Goal: Task Accomplishment & Management: Complete application form

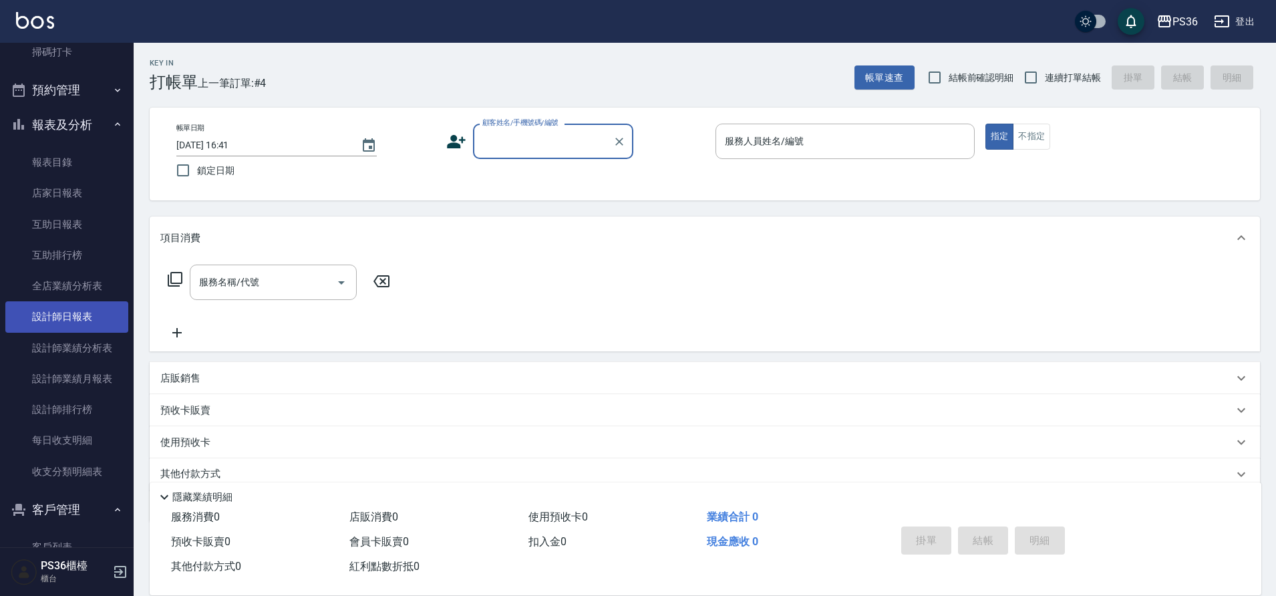
scroll to position [334, 0]
click at [73, 304] on link "設計師日報表" at bounding box center [66, 312] width 123 height 31
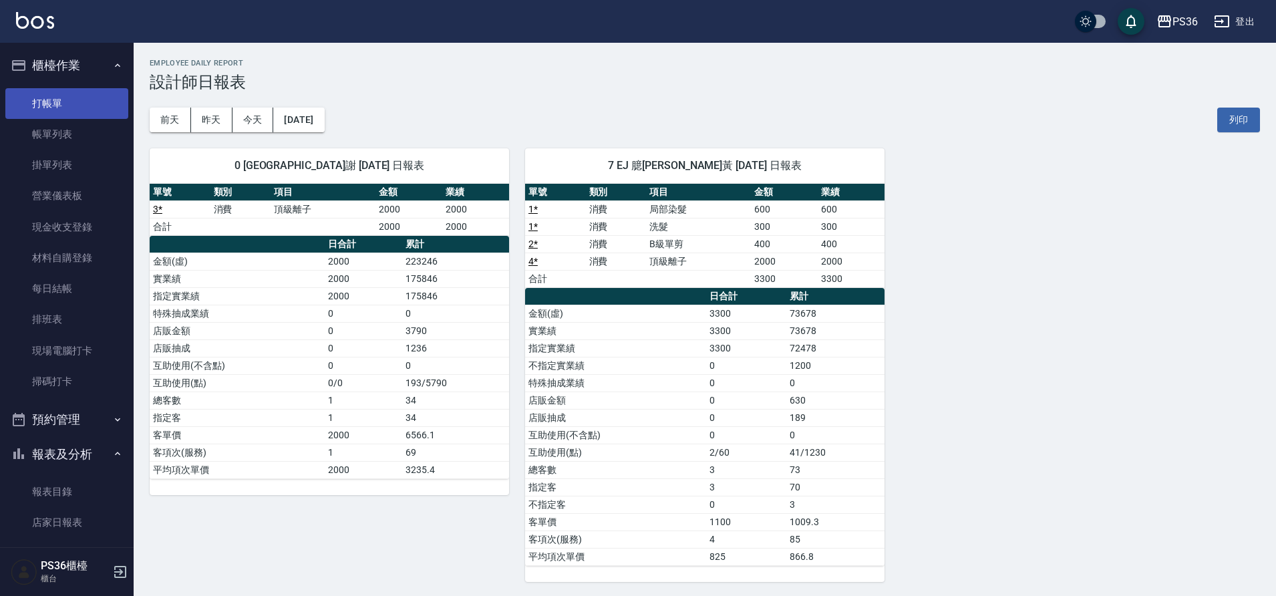
click at [67, 108] on link "打帳單" at bounding box center [66, 103] width 123 height 31
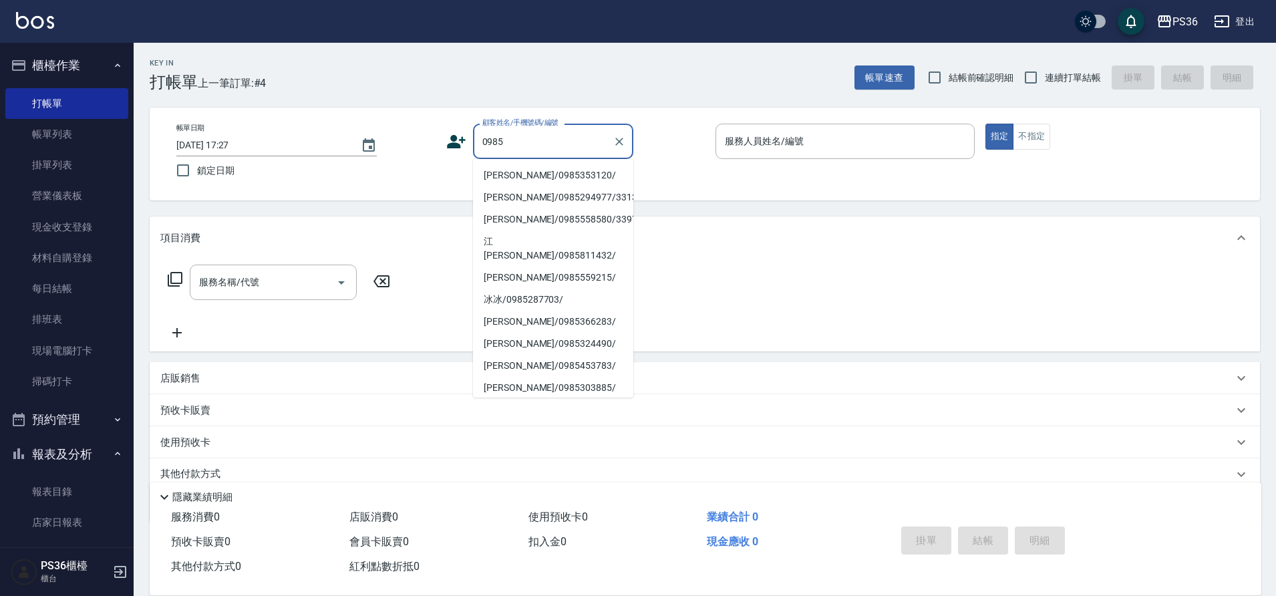
click at [513, 173] on li "[PERSON_NAME]/0985353120/" at bounding box center [553, 175] width 160 height 22
type input "[PERSON_NAME]/0985353120/"
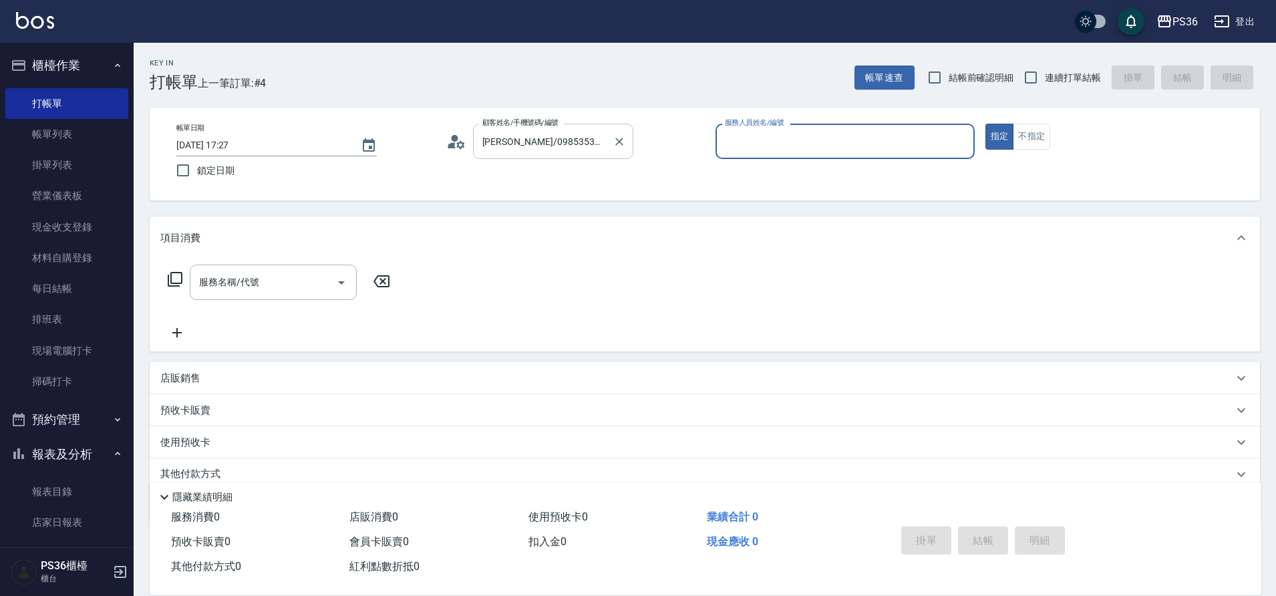
type input "EJ-7"
click at [580, 141] on input "[PERSON_NAME]/0985353120/" at bounding box center [543, 141] width 128 height 23
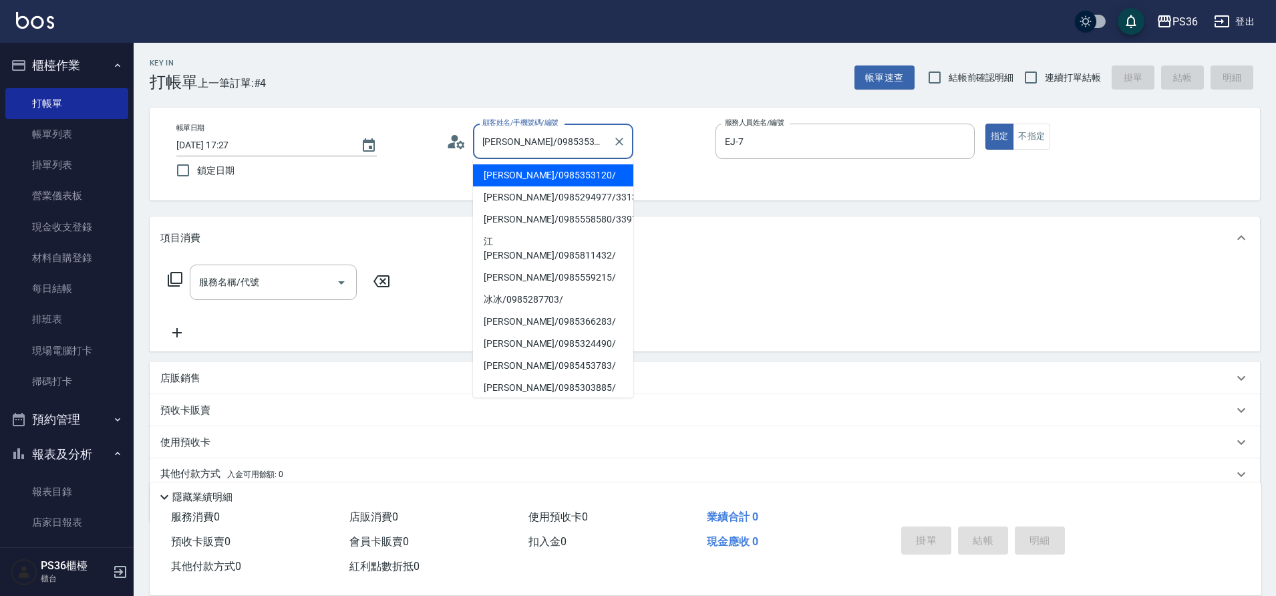
click at [580, 141] on input "[PERSON_NAME]/0985353120/" at bounding box center [543, 141] width 128 height 23
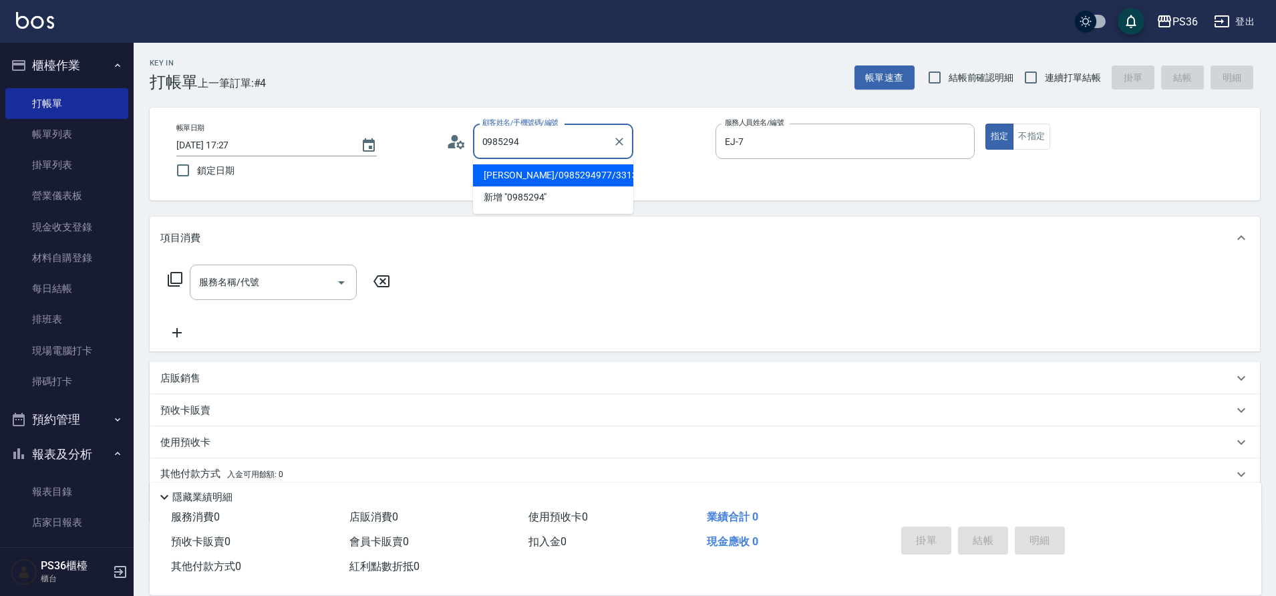
click at [565, 175] on li "[PERSON_NAME]/0985294977/331350" at bounding box center [553, 175] width 160 height 22
type input "[PERSON_NAME]/0985294977/331350"
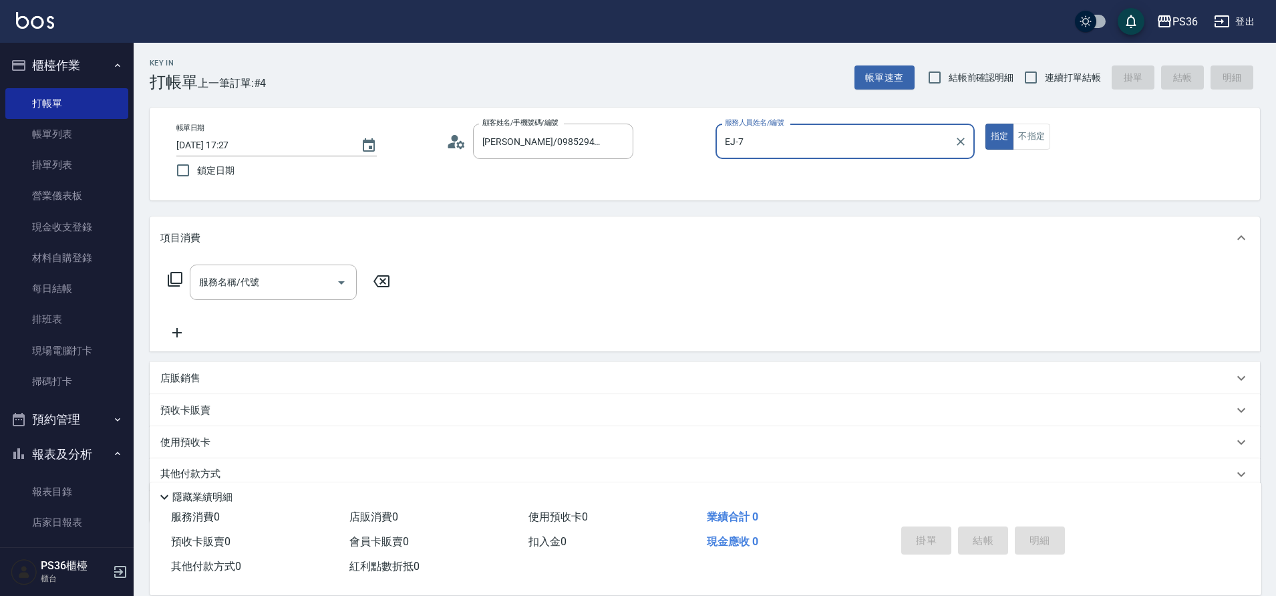
type input "[PERSON_NAME]-1"
click at [289, 276] on input "服務名稱/代號" at bounding box center [263, 282] width 135 height 23
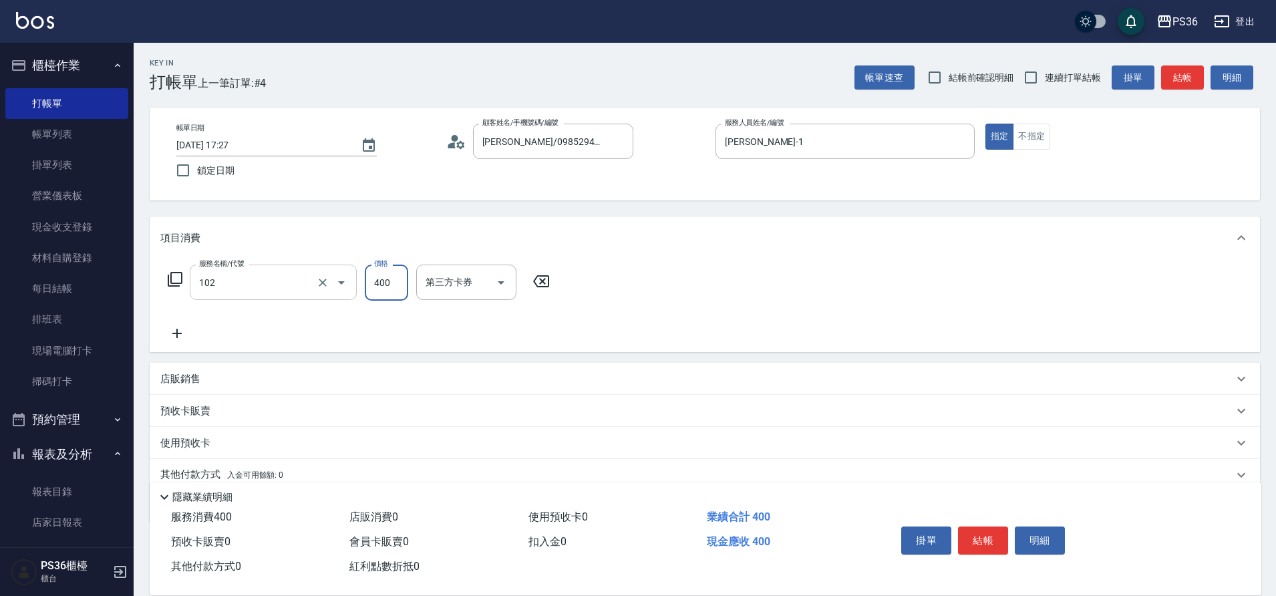
type input "精油洗髮(102)"
type input "500"
click at [1042, 537] on button "明細" at bounding box center [1040, 541] width 50 height 28
click at [936, 317] on div "服務名稱/代號 精油洗髮(102) 服務名稱/代號 價格 500 價格 洗-1 洗-1 技術協助-1 技術協助-1 第三方卡券 第三方卡券" at bounding box center [705, 305] width 1111 height 93
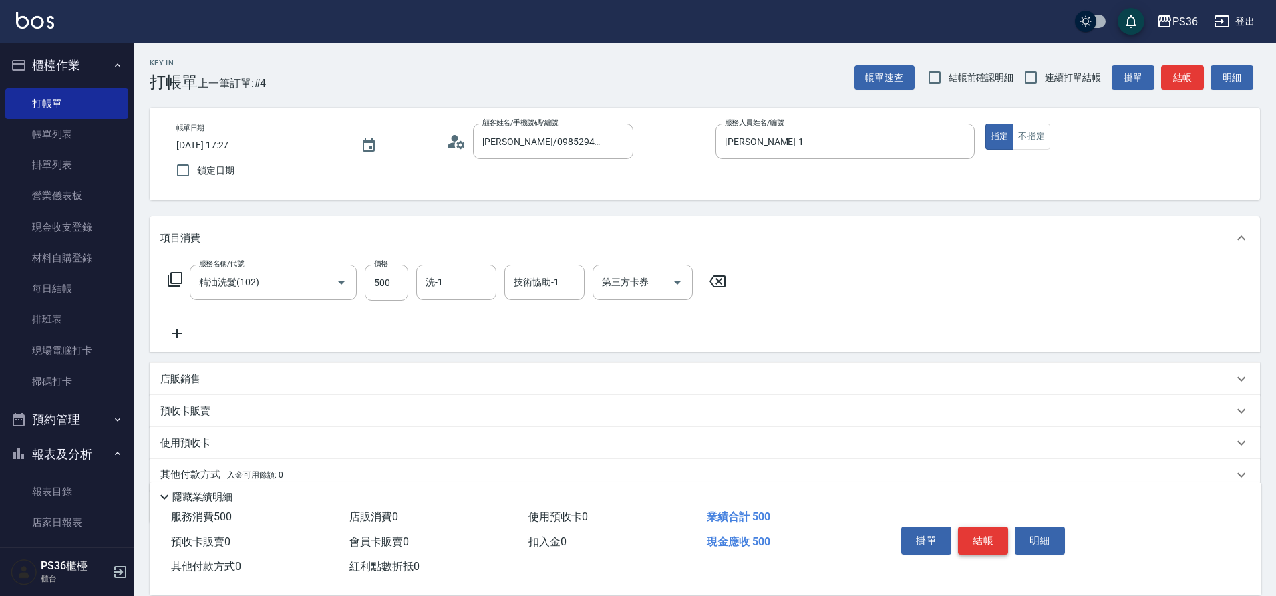
click at [984, 527] on button "結帳" at bounding box center [983, 541] width 50 height 28
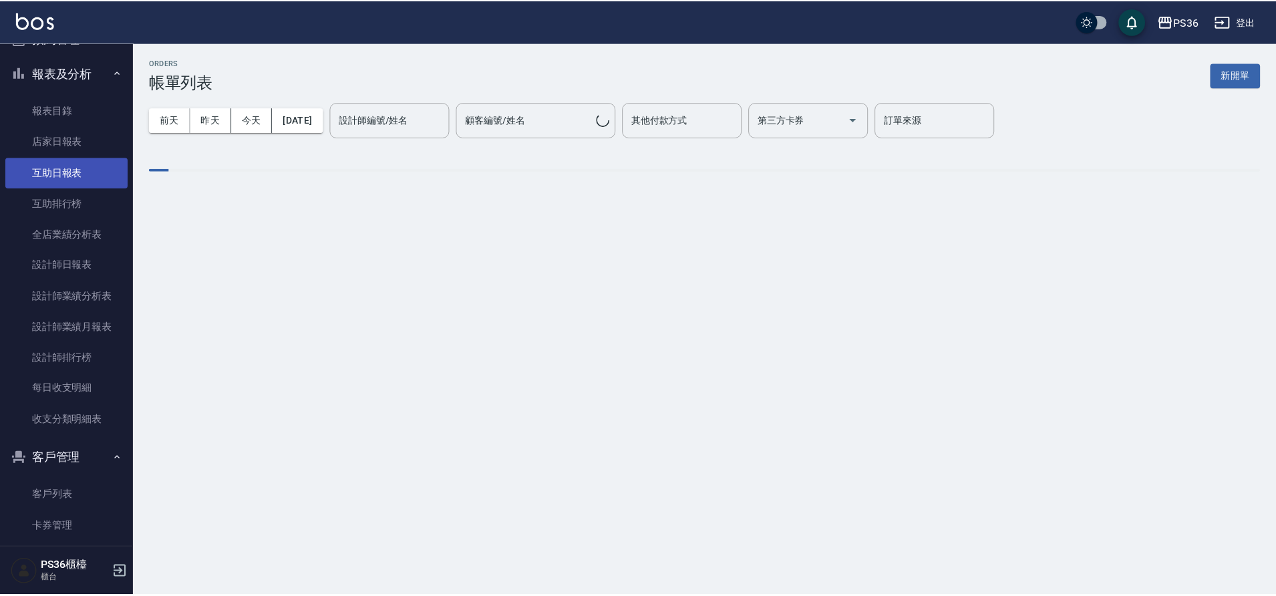
scroll to position [401, 0]
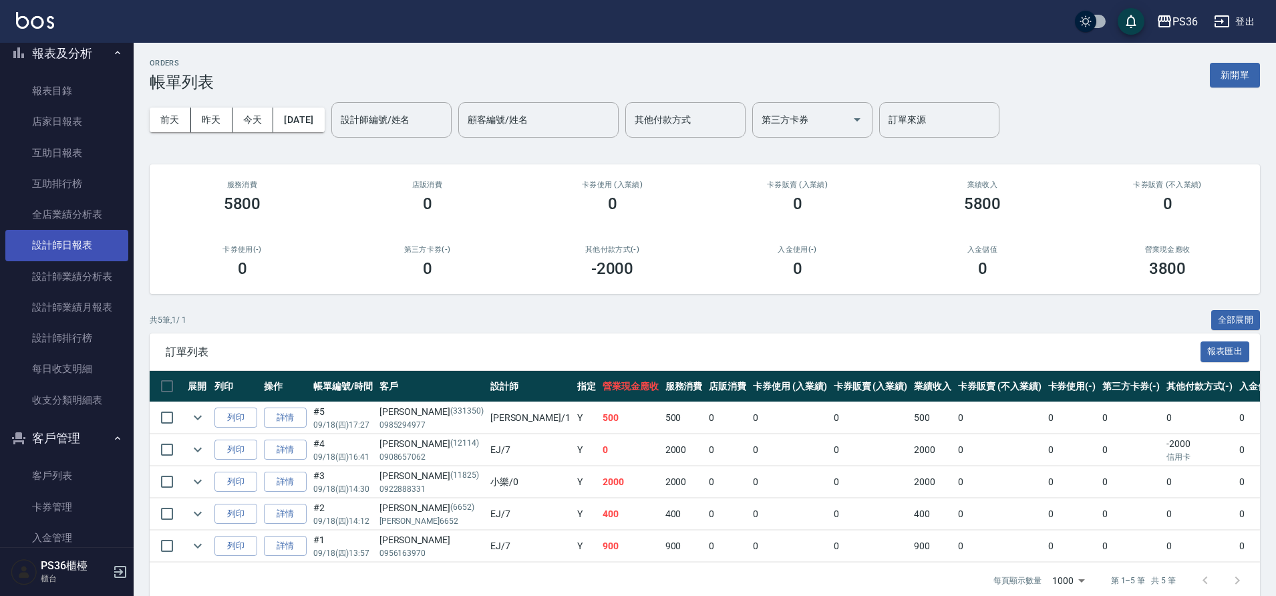
click at [76, 230] on link "設計師日報表" at bounding box center [66, 245] width 123 height 31
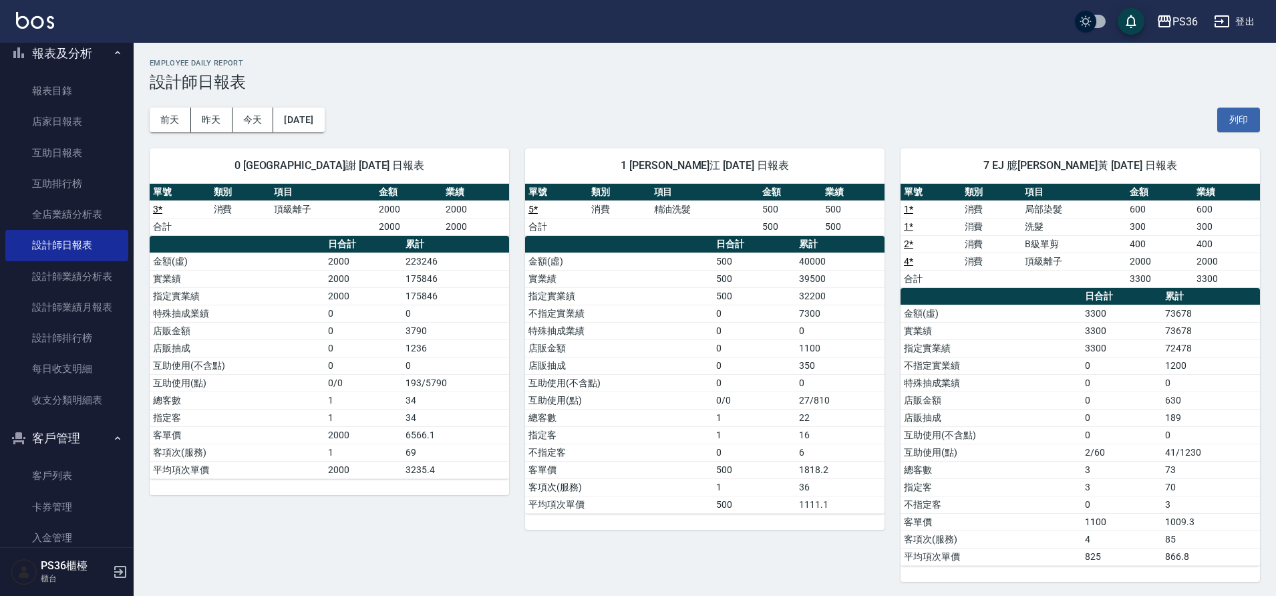
scroll to position [2, 0]
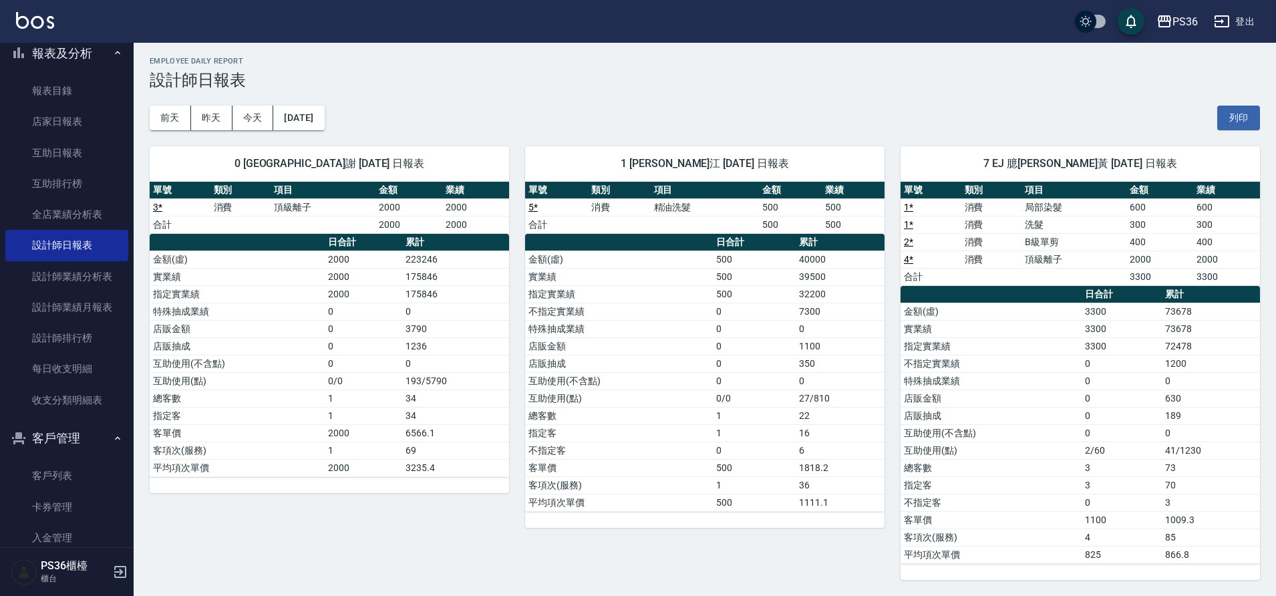
click at [784, 366] on td "0" at bounding box center [754, 363] width 83 height 17
click at [202, 126] on button "昨天" at bounding box center [211, 118] width 41 height 25
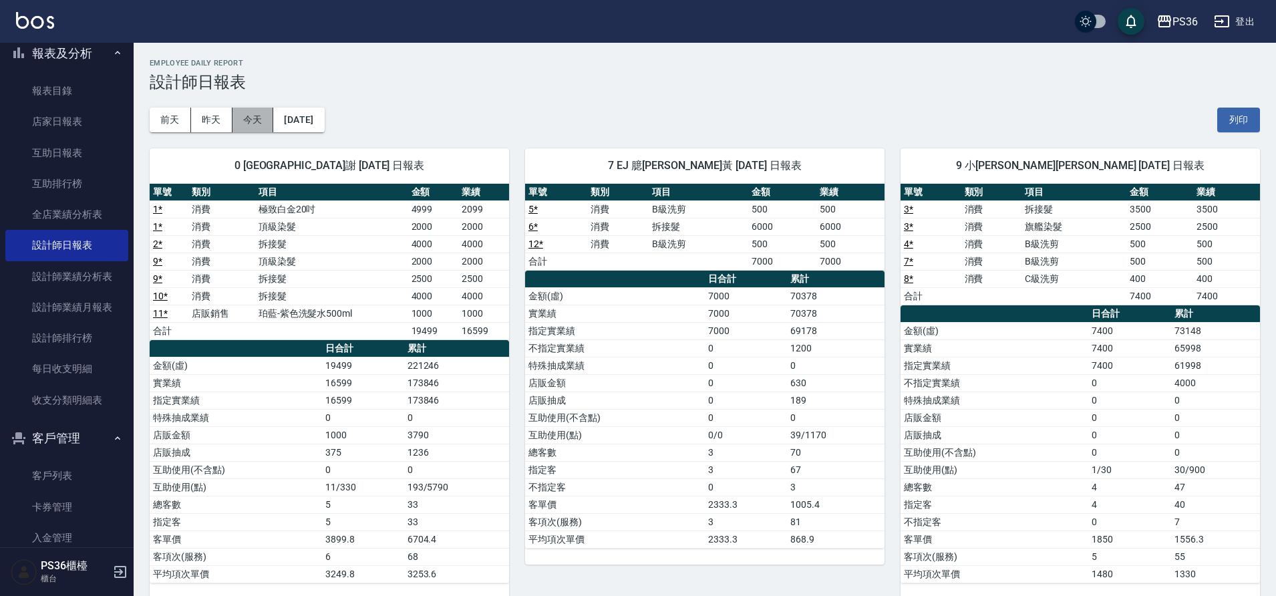
click at [253, 120] on button "今天" at bounding box center [253, 120] width 41 height 25
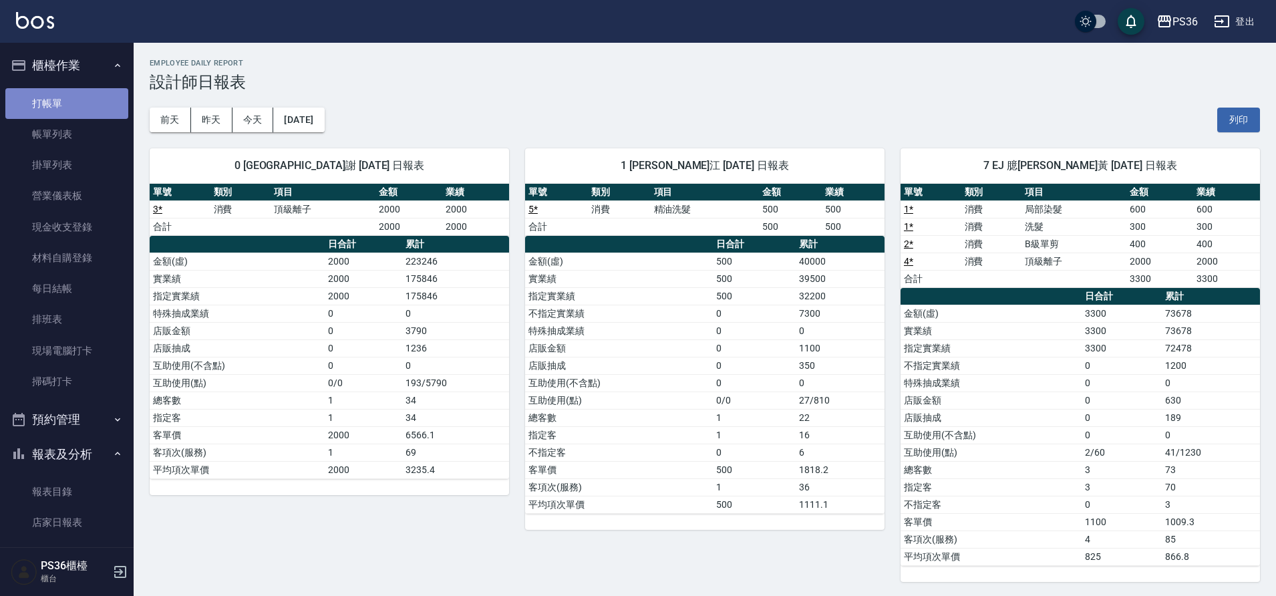
click at [81, 111] on link "打帳單" at bounding box center [66, 103] width 123 height 31
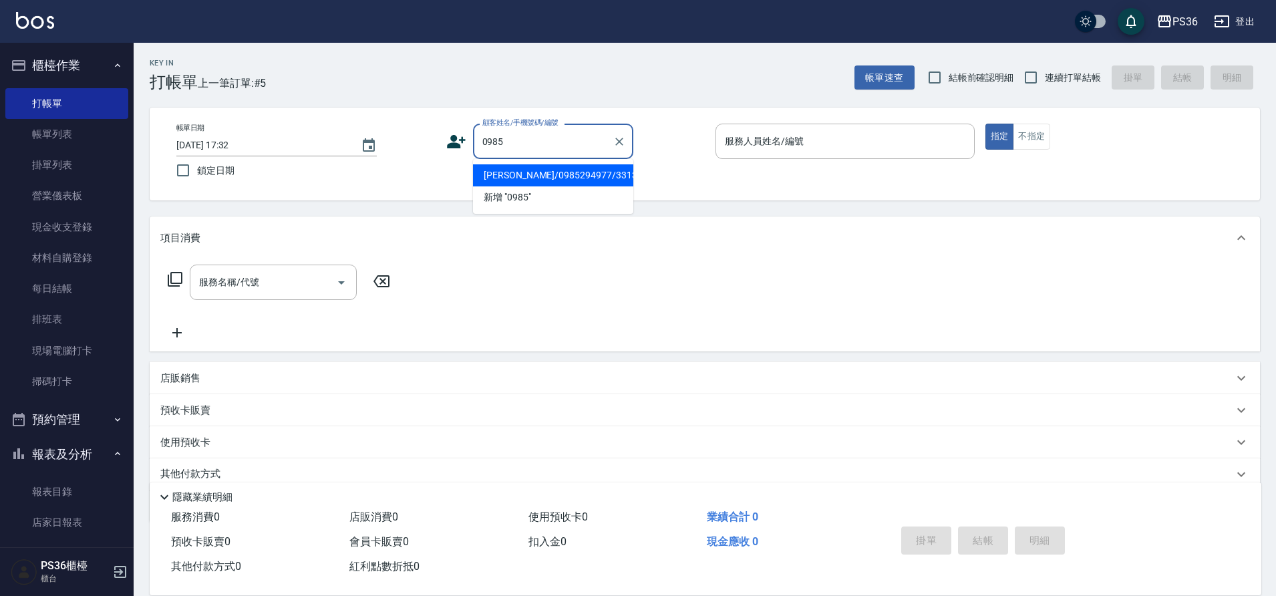
click at [539, 171] on li "[PERSON_NAME]/0985294977/331350" at bounding box center [553, 175] width 160 height 22
type input "[PERSON_NAME]/0985294977/331350"
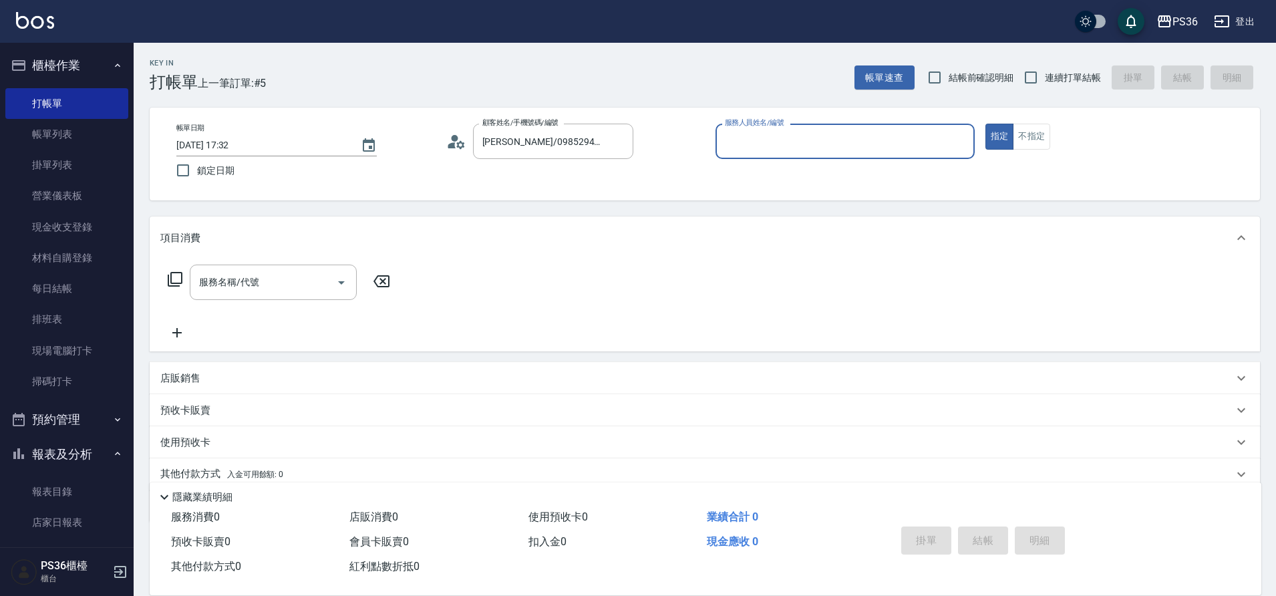
type input "[PERSON_NAME]-1"
click at [174, 281] on icon at bounding box center [175, 279] width 16 height 16
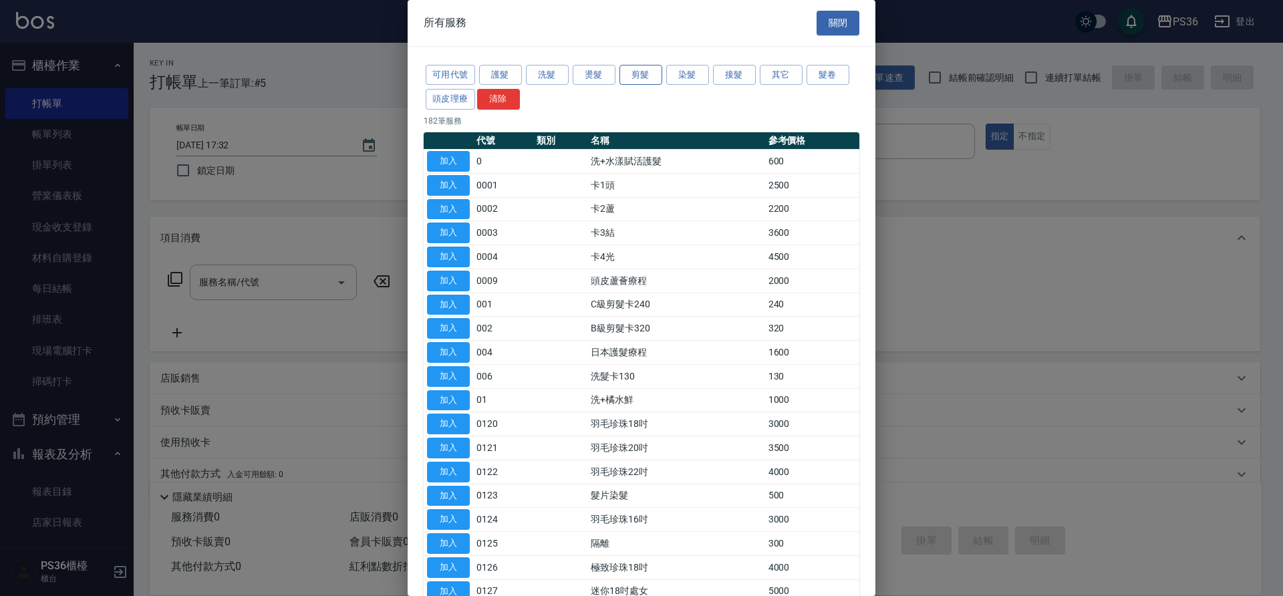
click at [652, 78] on button "剪髮" at bounding box center [640, 75] width 43 height 21
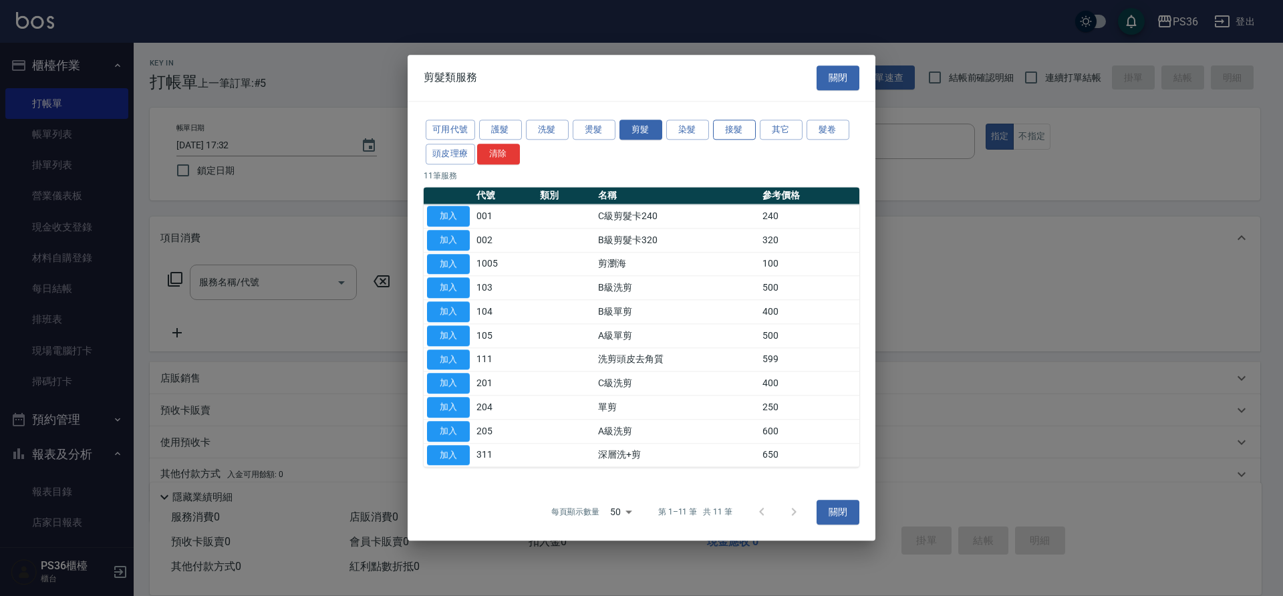
click at [738, 129] on button "接髮" at bounding box center [734, 130] width 43 height 21
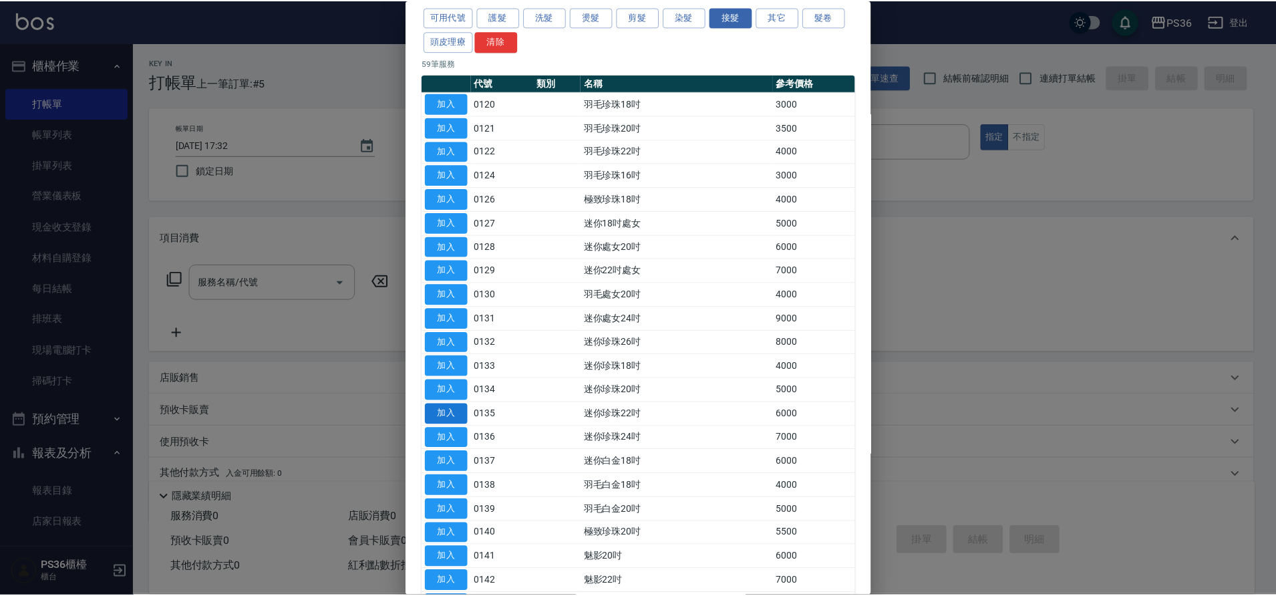
scroll to position [134, 0]
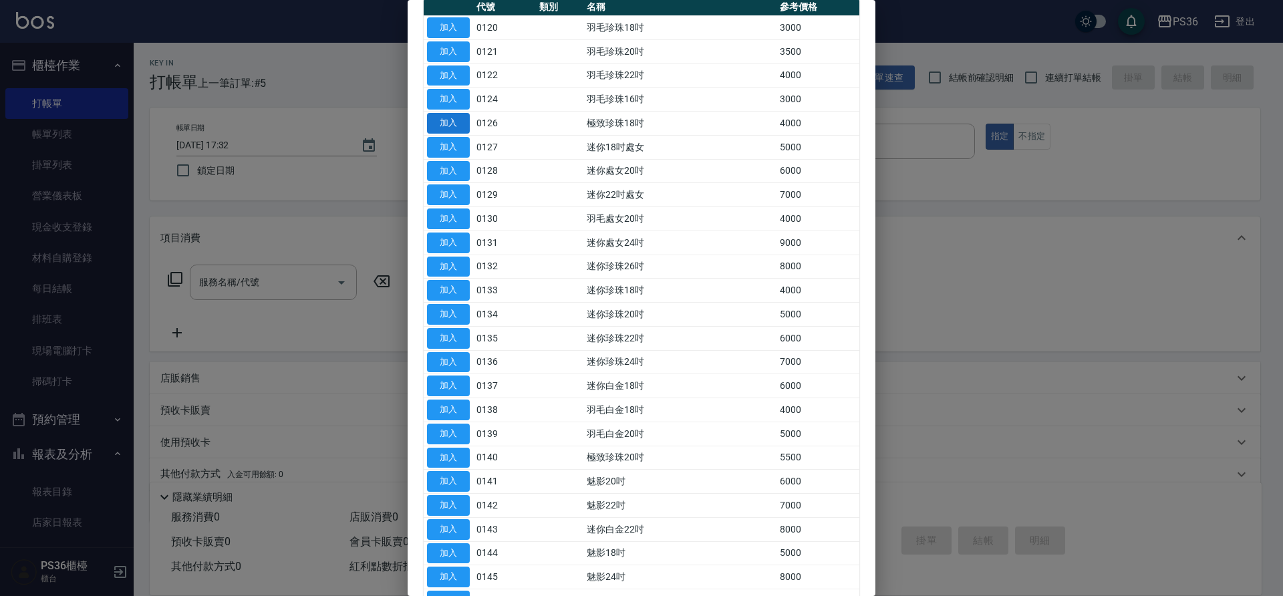
click at [460, 123] on button "加入" at bounding box center [448, 123] width 43 height 21
type input "極致珍珠18吋(0126)"
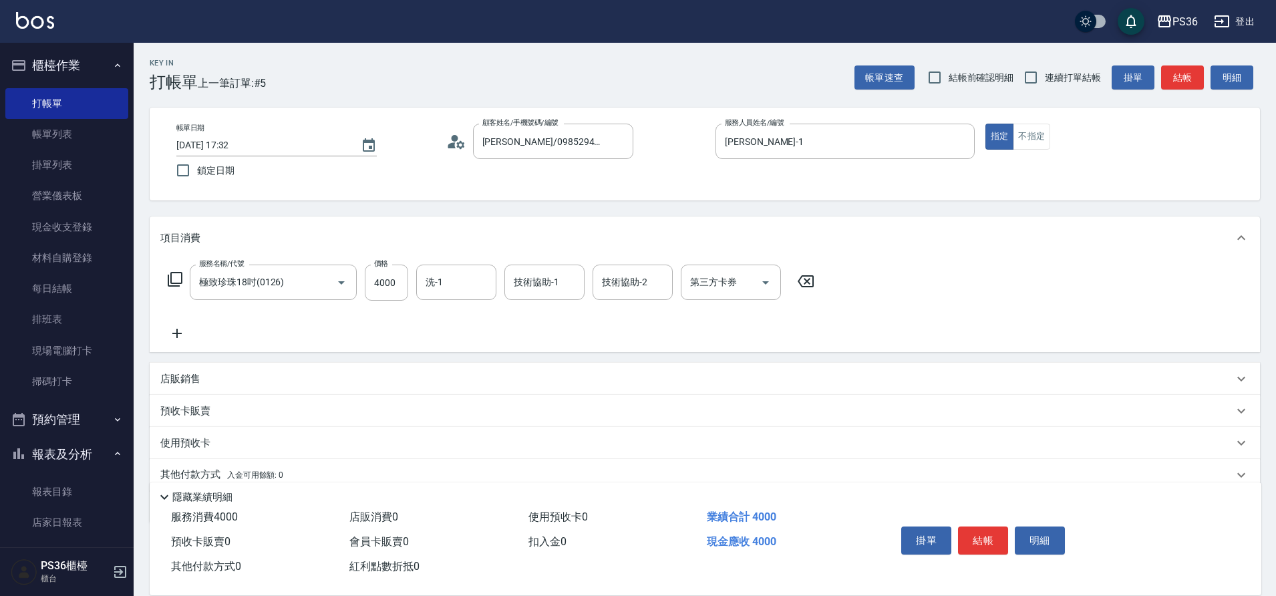
click at [181, 331] on icon at bounding box center [176, 333] width 33 height 16
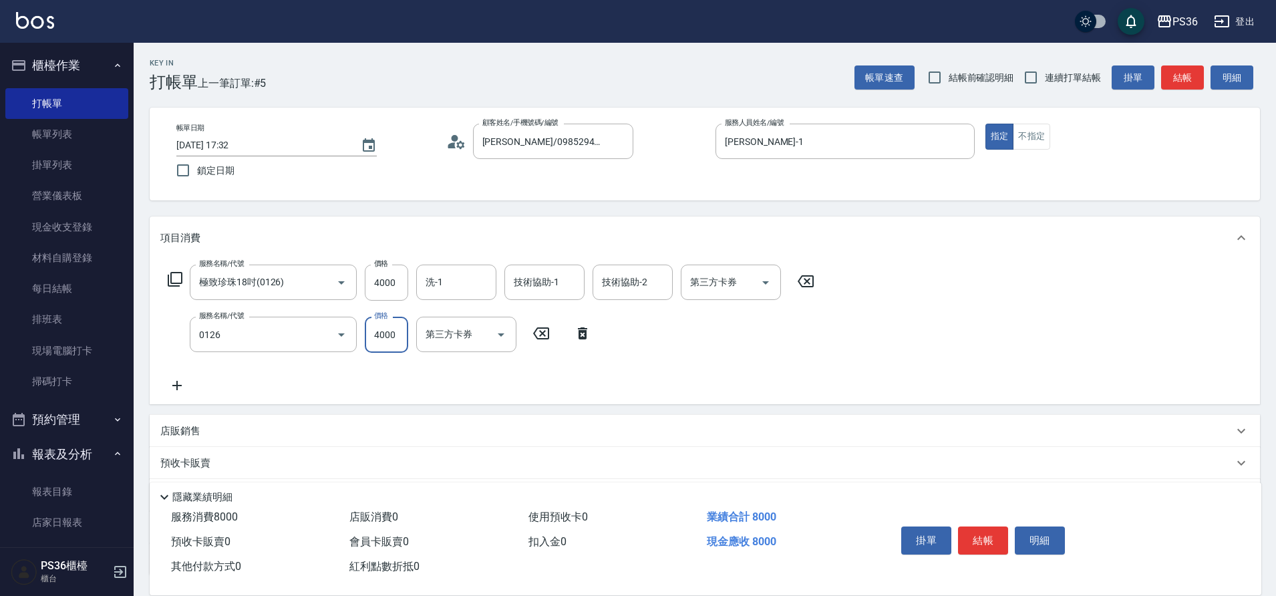
type input "極致珍珠18吋(0126)"
click at [403, 288] on input "4000" at bounding box center [386, 283] width 43 height 36
type input "6000"
click at [392, 335] on input "4000" at bounding box center [386, 335] width 43 height 36
type input "6000"
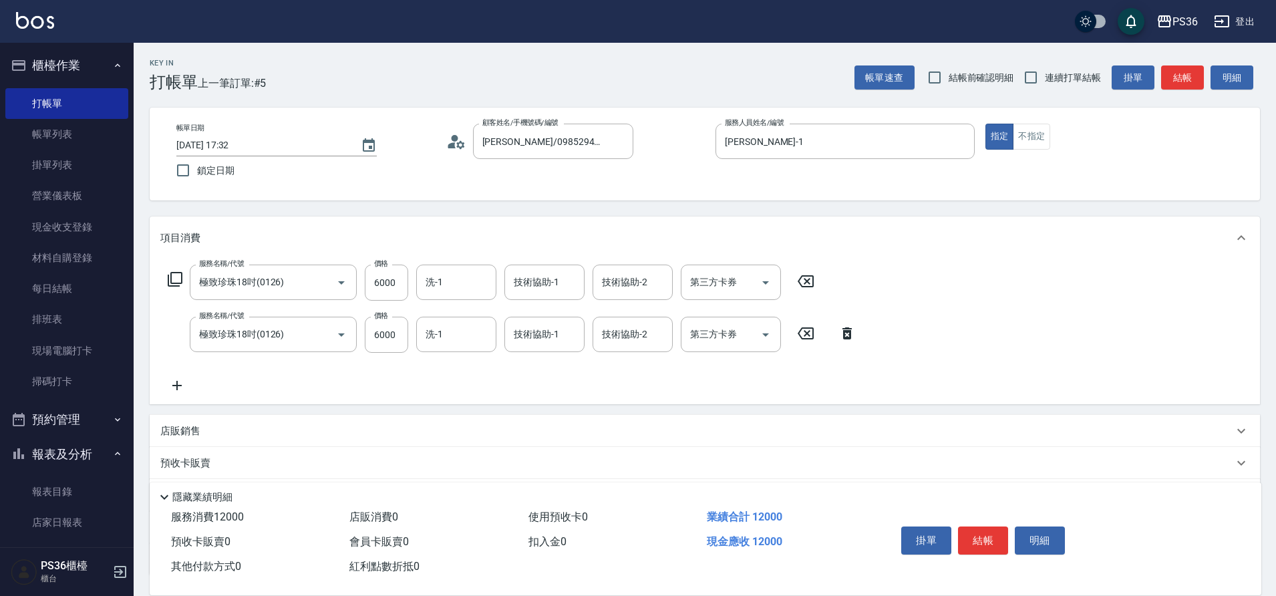
click at [168, 275] on icon at bounding box center [175, 279] width 15 height 15
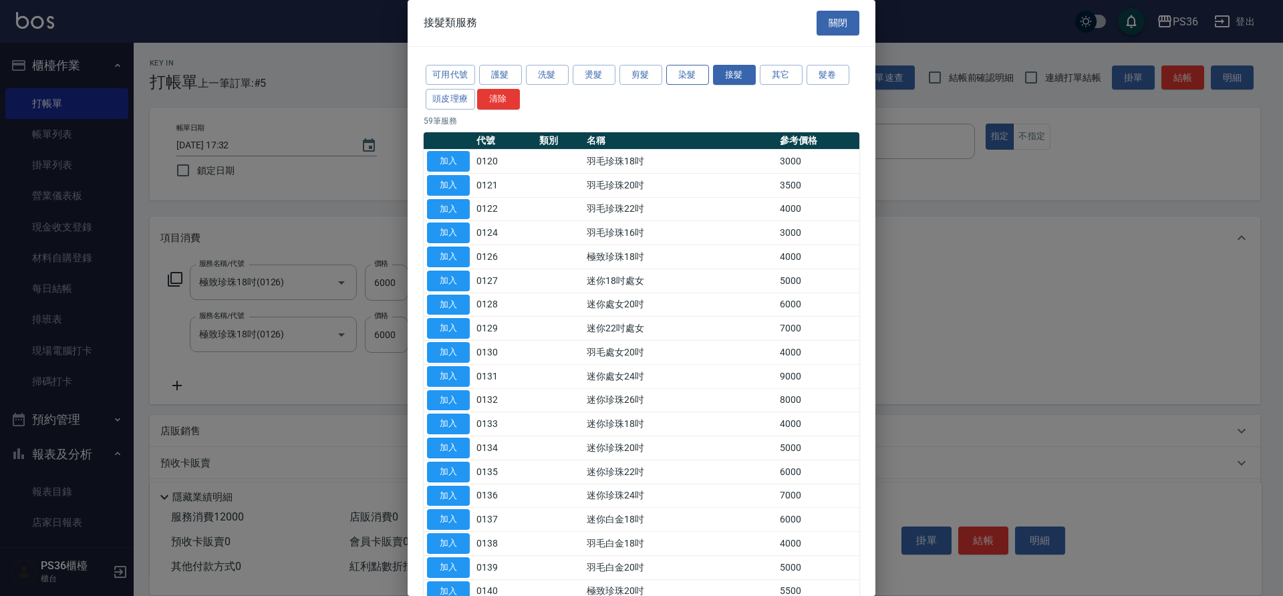
click at [692, 75] on button "染髮" at bounding box center [687, 75] width 43 height 21
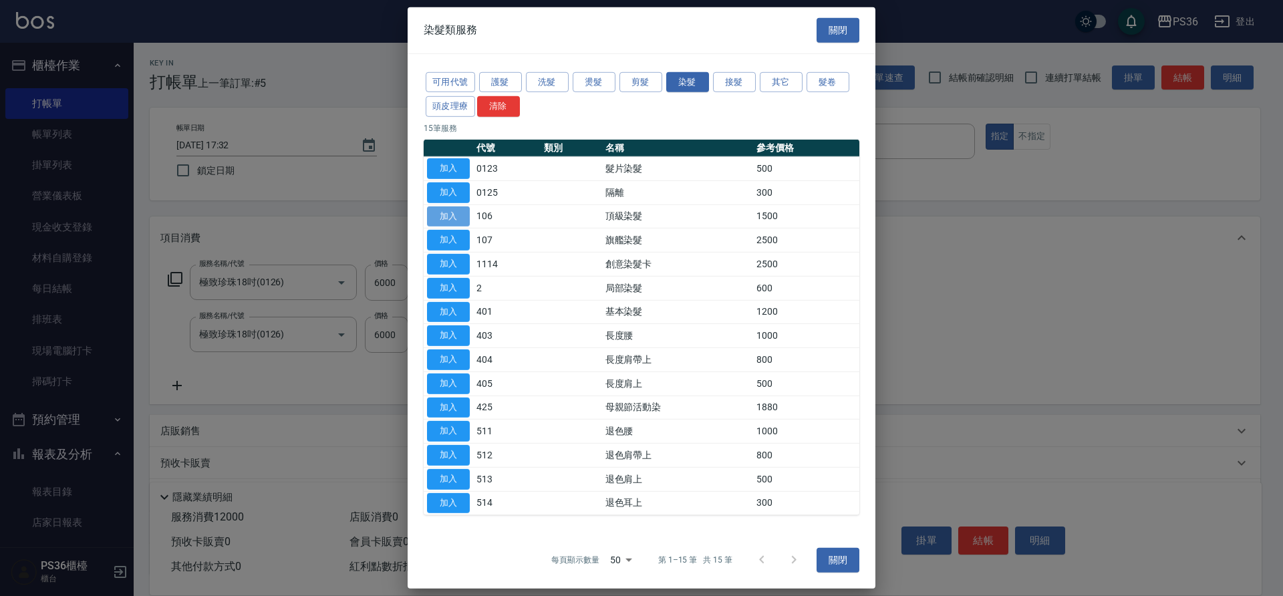
click at [446, 213] on button "加入" at bounding box center [448, 216] width 43 height 21
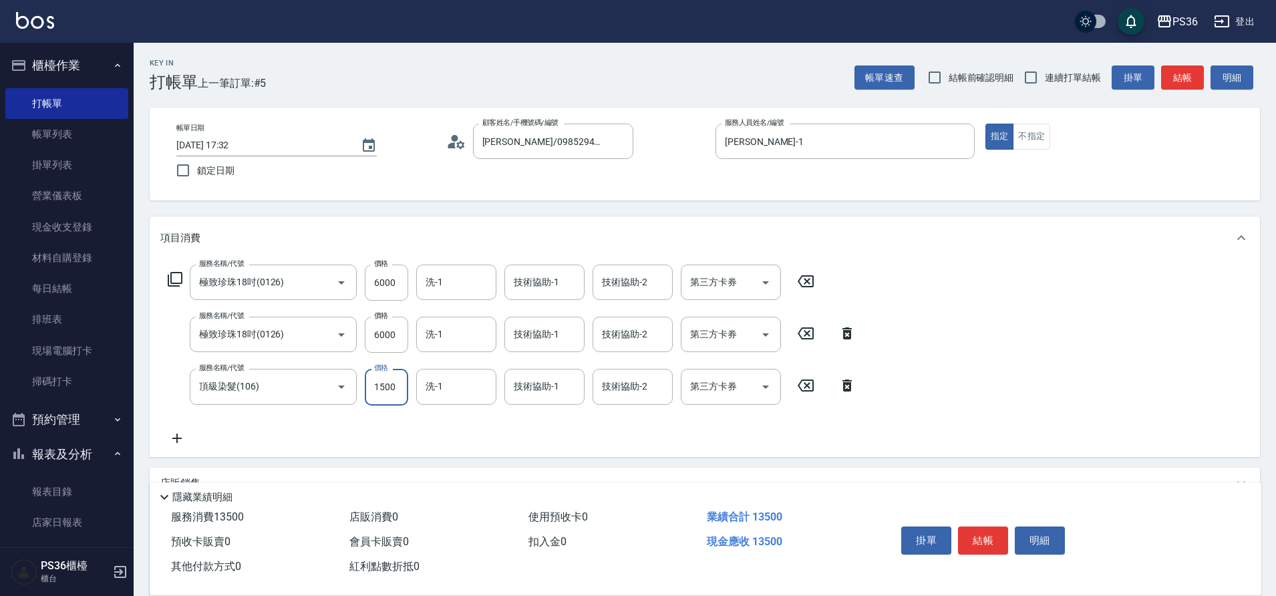
click at [400, 382] on input "1500" at bounding box center [386, 387] width 43 height 36
type input "3000"
click at [978, 527] on button "結帳" at bounding box center [983, 541] width 50 height 28
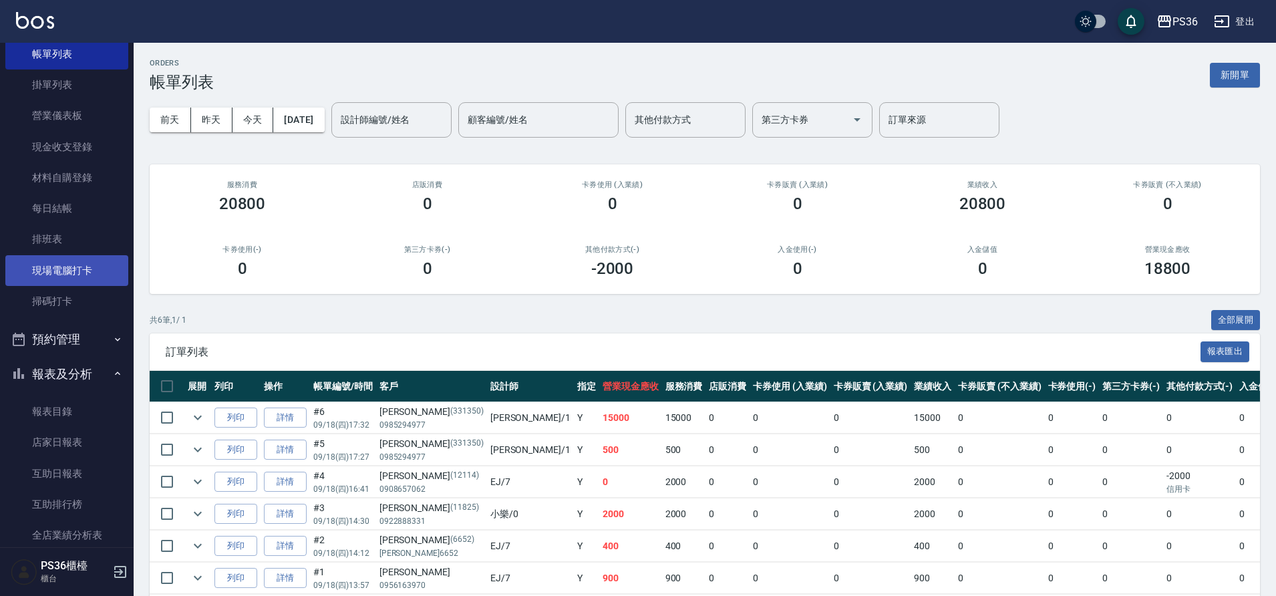
scroll to position [267, 0]
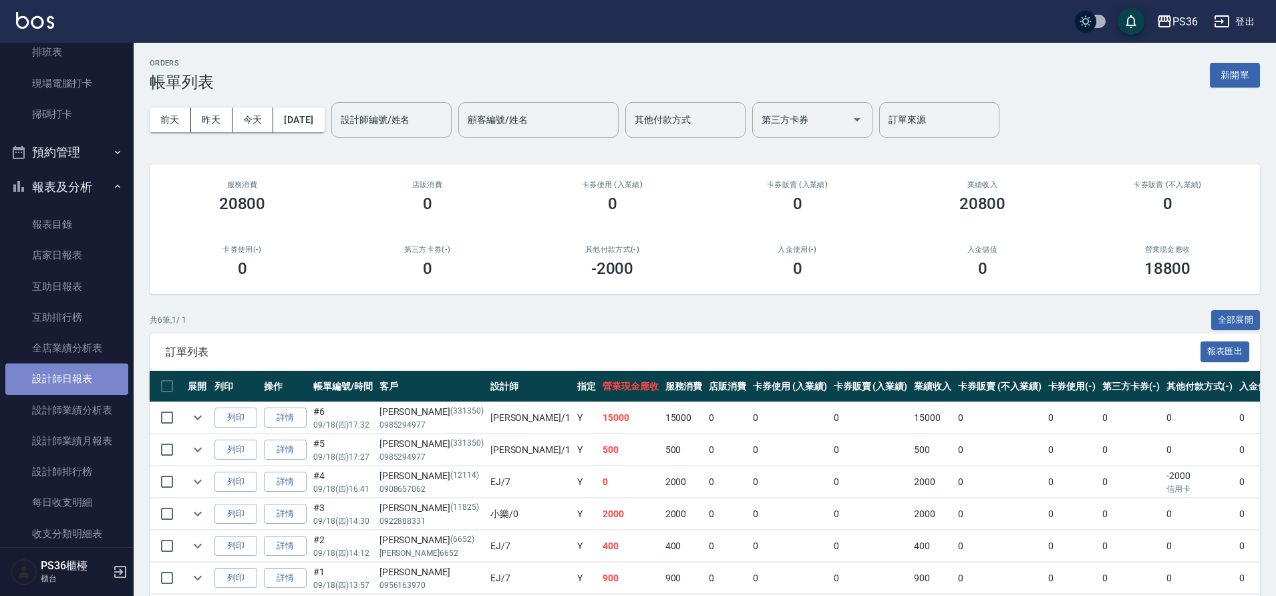
click at [82, 375] on link "設計師日報表" at bounding box center [66, 379] width 123 height 31
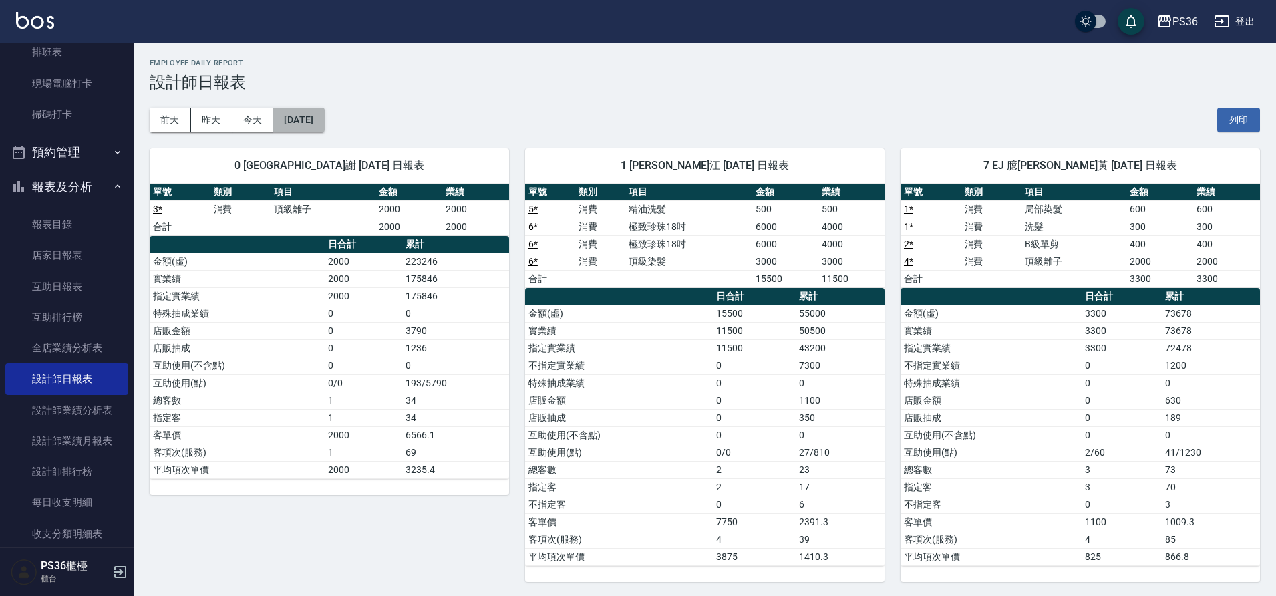
click at [323, 116] on button "[DATE]" at bounding box center [298, 120] width 51 height 25
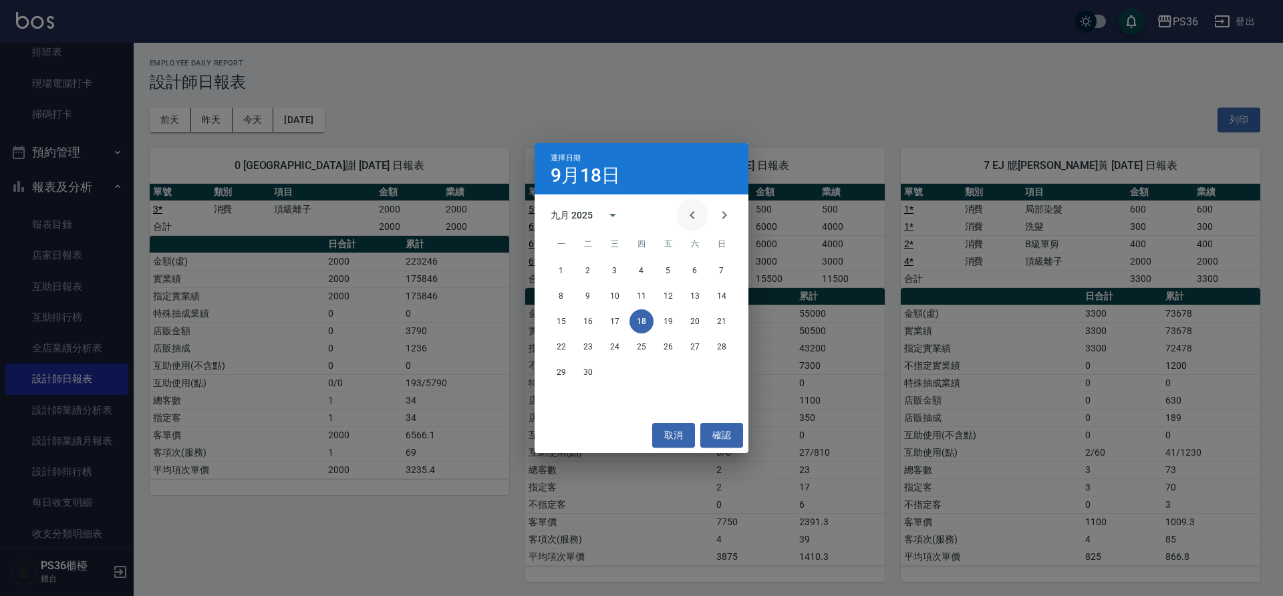
click at [699, 208] on icon "Previous month" at bounding box center [692, 215] width 16 height 16
click at [567, 345] on button "18" at bounding box center [561, 347] width 24 height 24
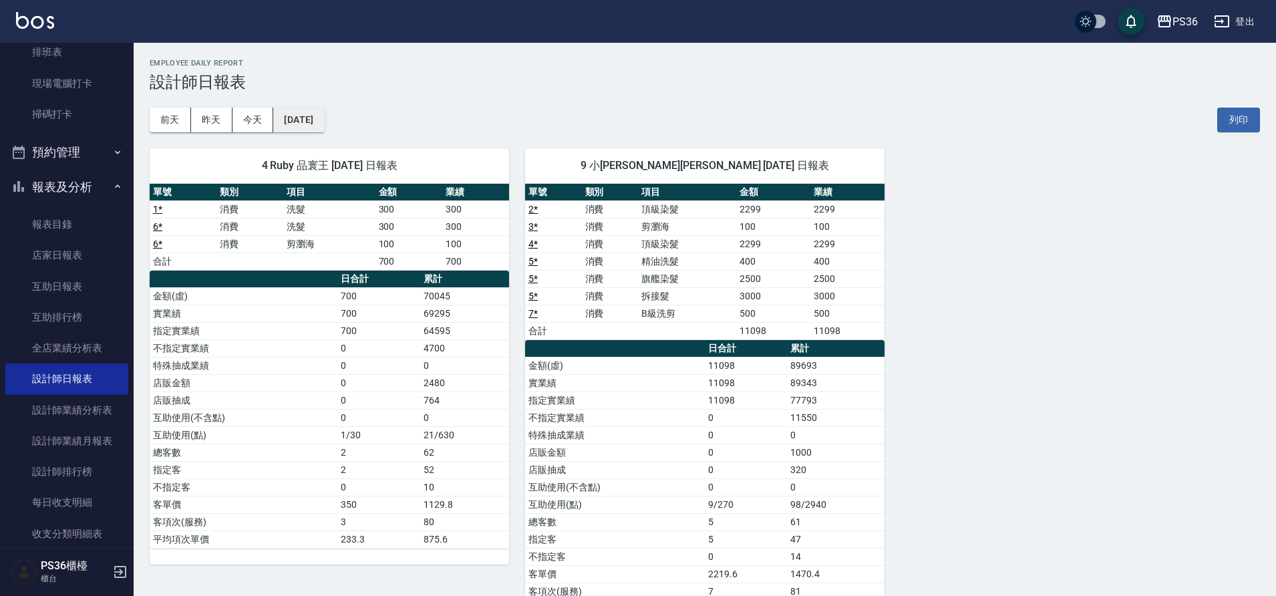
click at [308, 123] on button "[DATE]" at bounding box center [298, 120] width 51 height 25
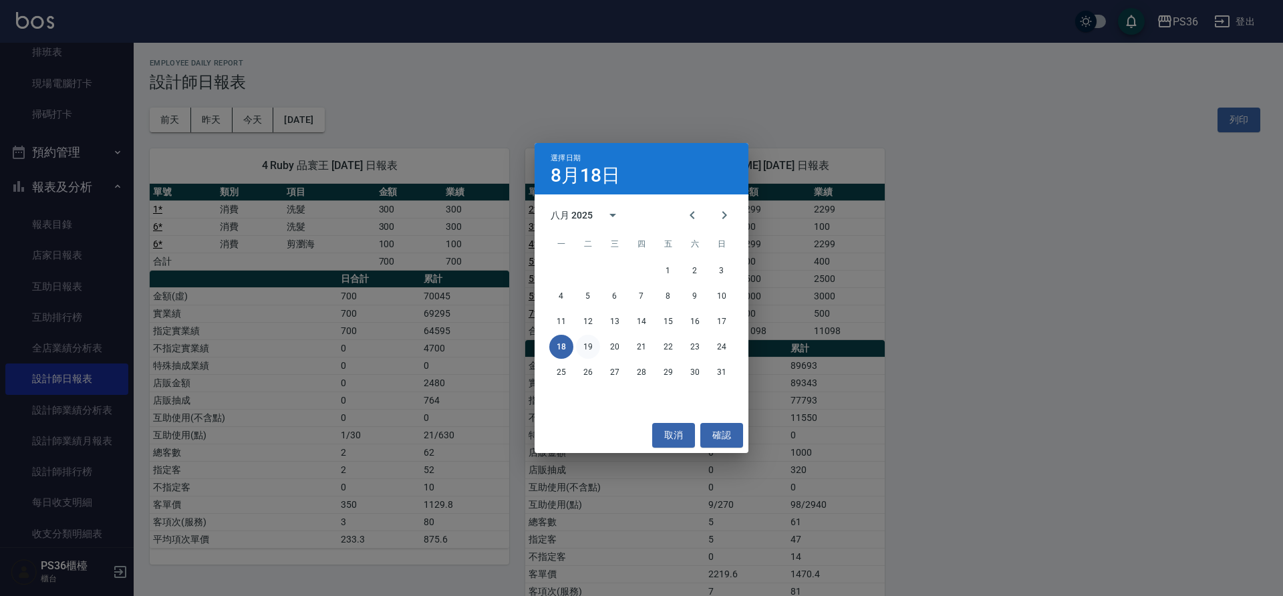
click at [590, 350] on button "19" at bounding box center [588, 347] width 24 height 24
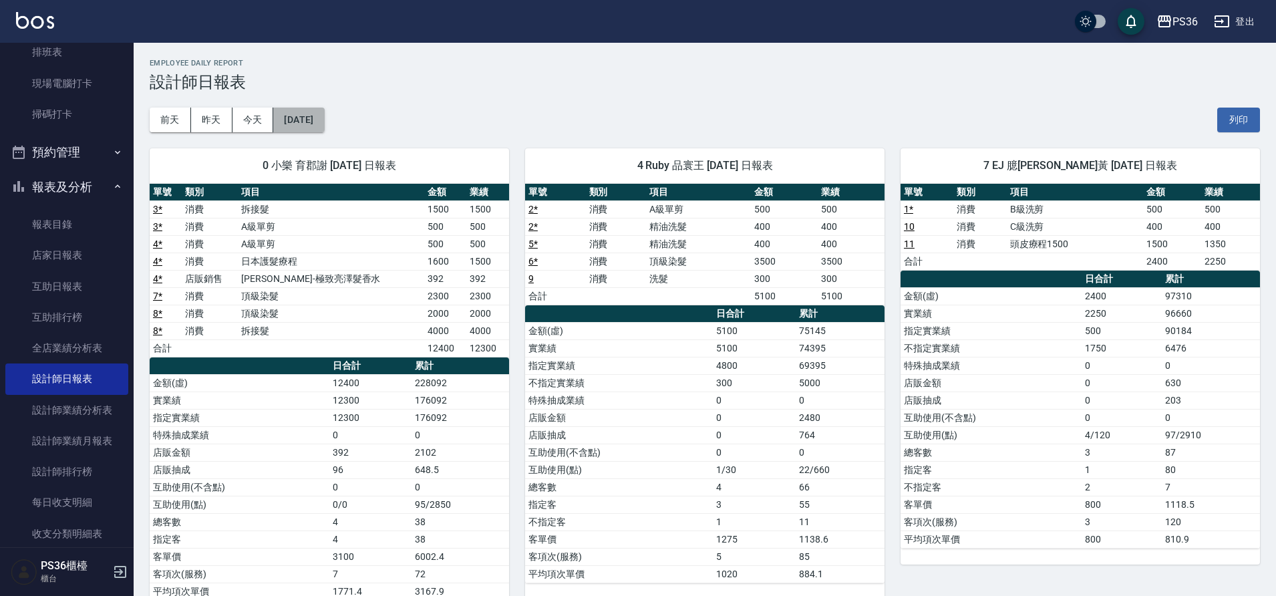
click at [324, 127] on button "[DATE]" at bounding box center [298, 120] width 51 height 25
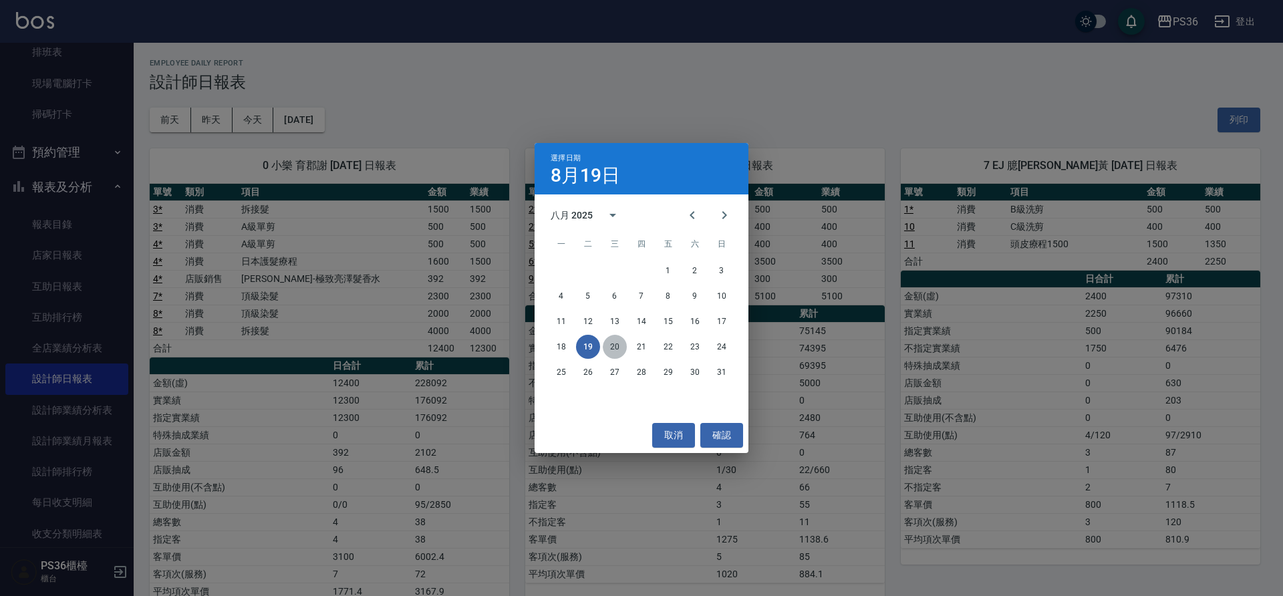
click at [614, 353] on button "20" at bounding box center [615, 347] width 24 height 24
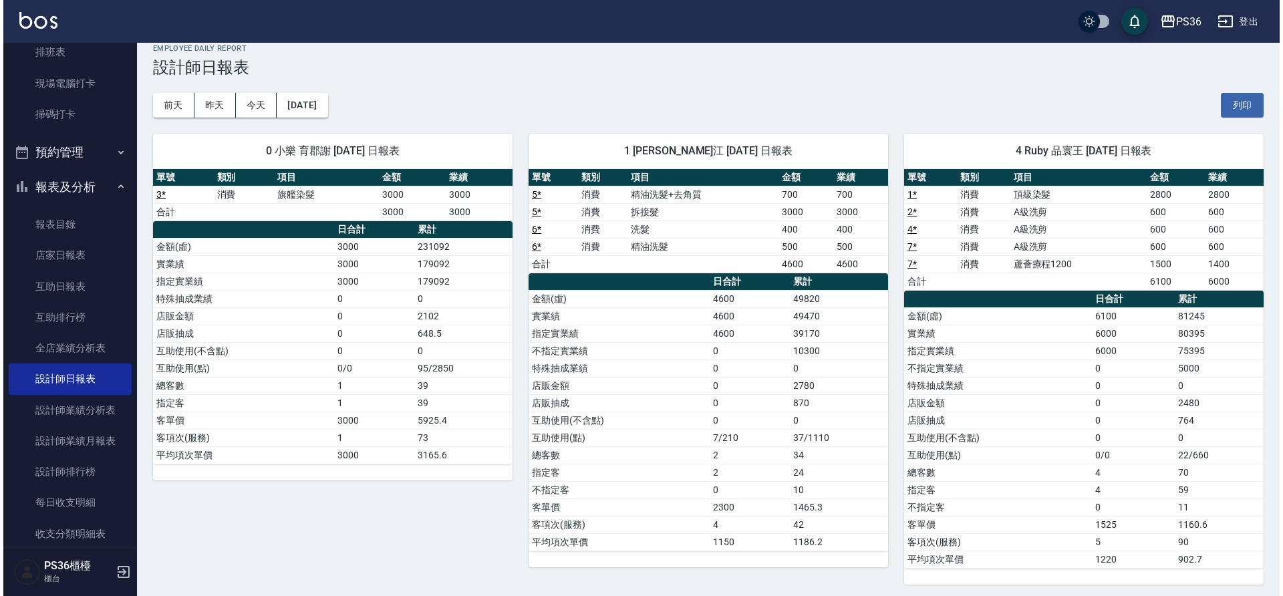
scroll to position [19, 0]
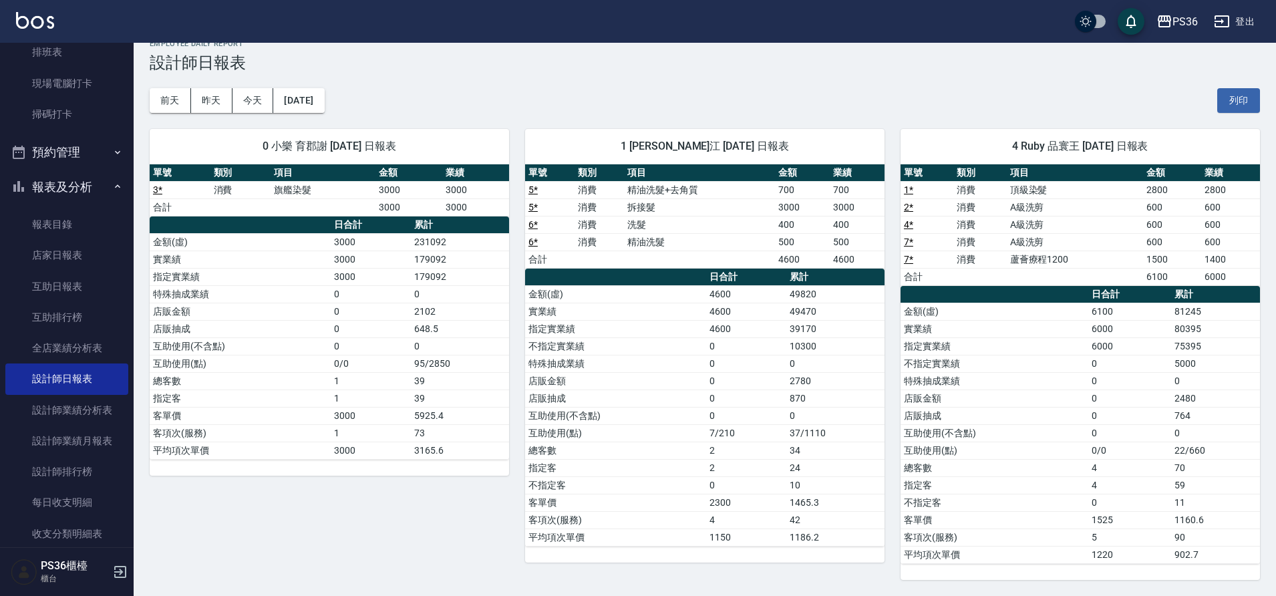
click at [353, 112] on div "PS36 [DATE] 設計師日報表 列印時間： [DATE][PHONE_NUMBER]:33 Employee Daily Report 設計師日報表 […" at bounding box center [705, 309] width 1143 height 573
click at [324, 106] on button "[DATE]" at bounding box center [298, 100] width 51 height 25
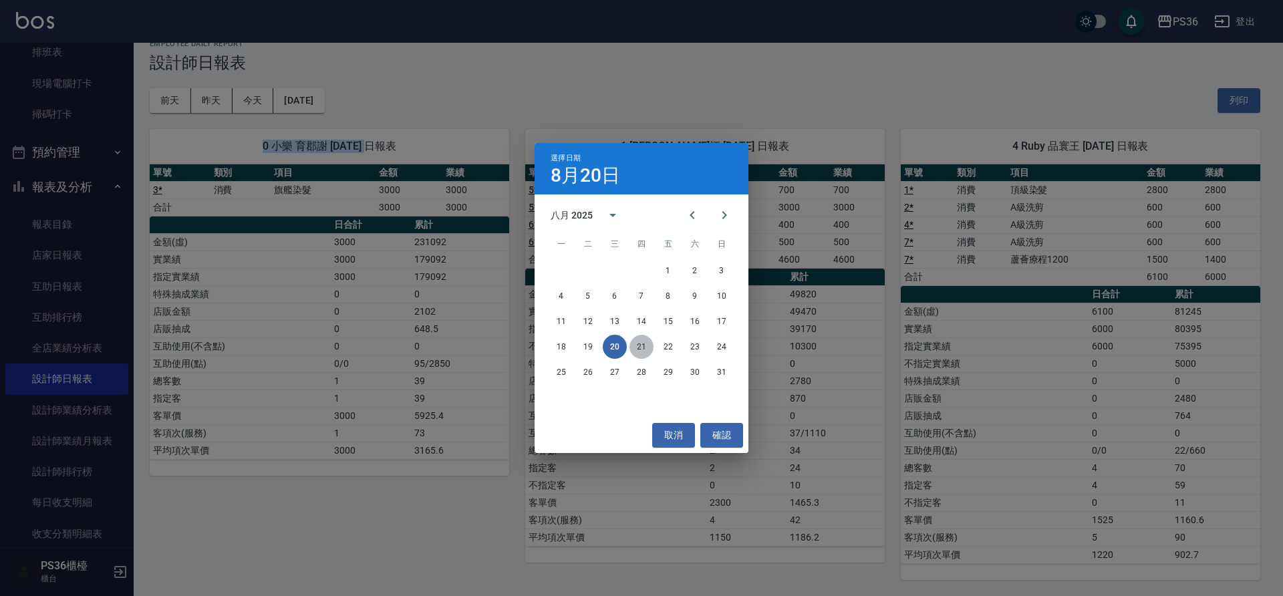
click at [642, 352] on button "21" at bounding box center [642, 347] width 24 height 24
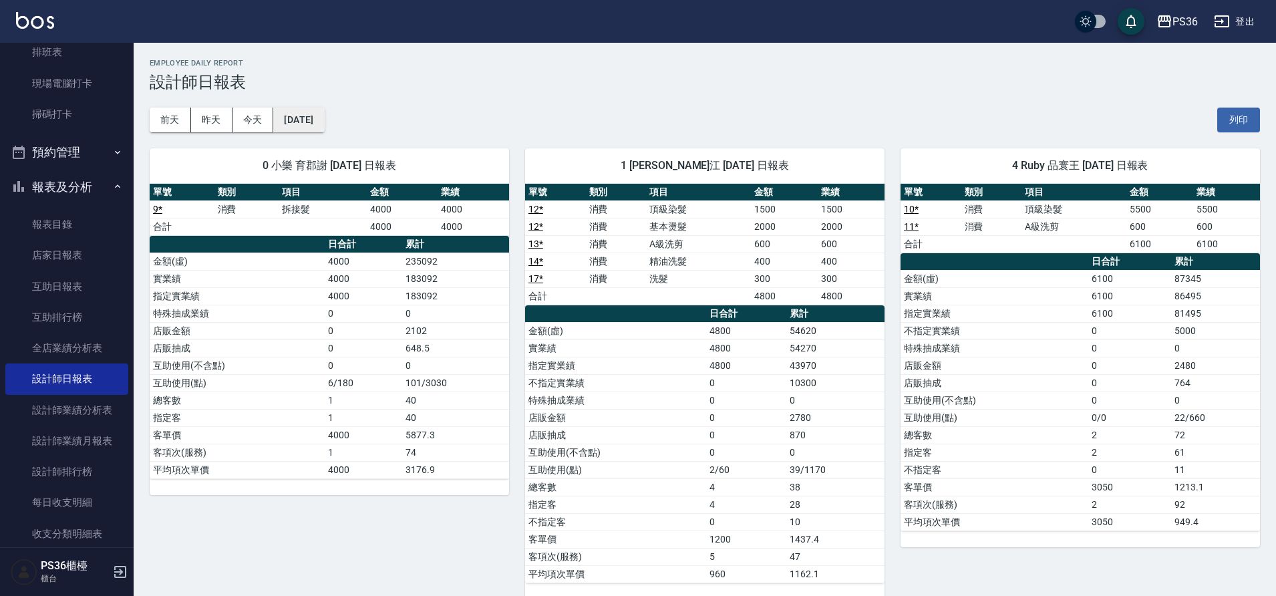
click at [324, 131] on button "[DATE]" at bounding box center [298, 120] width 51 height 25
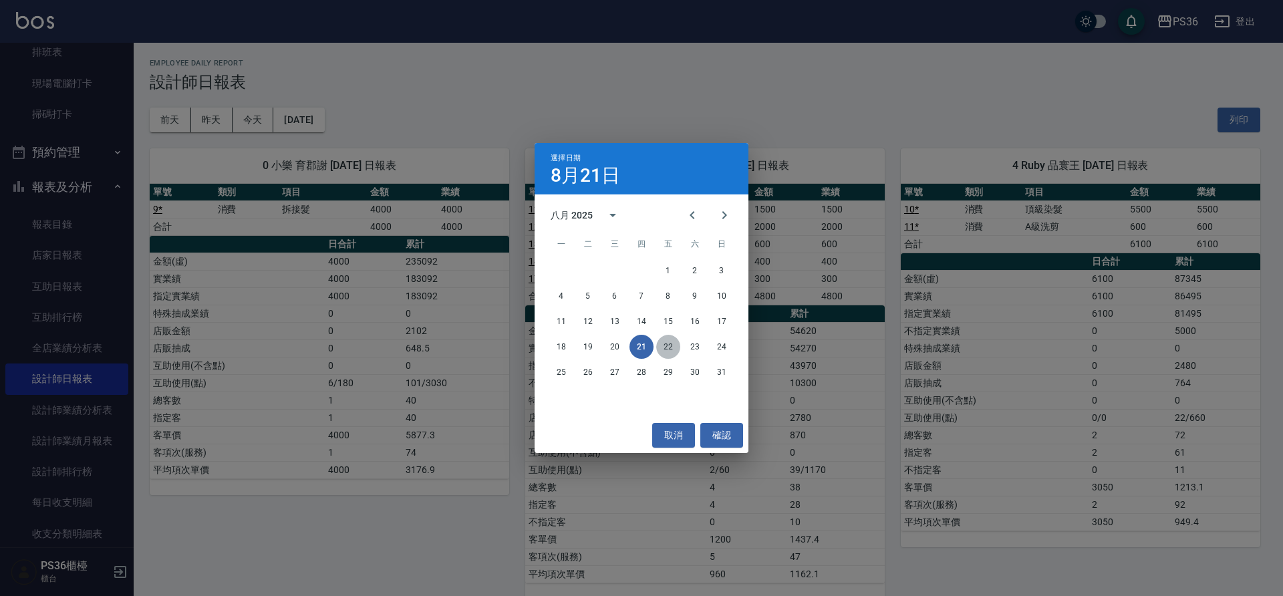
click at [664, 346] on button "22" at bounding box center [668, 347] width 24 height 24
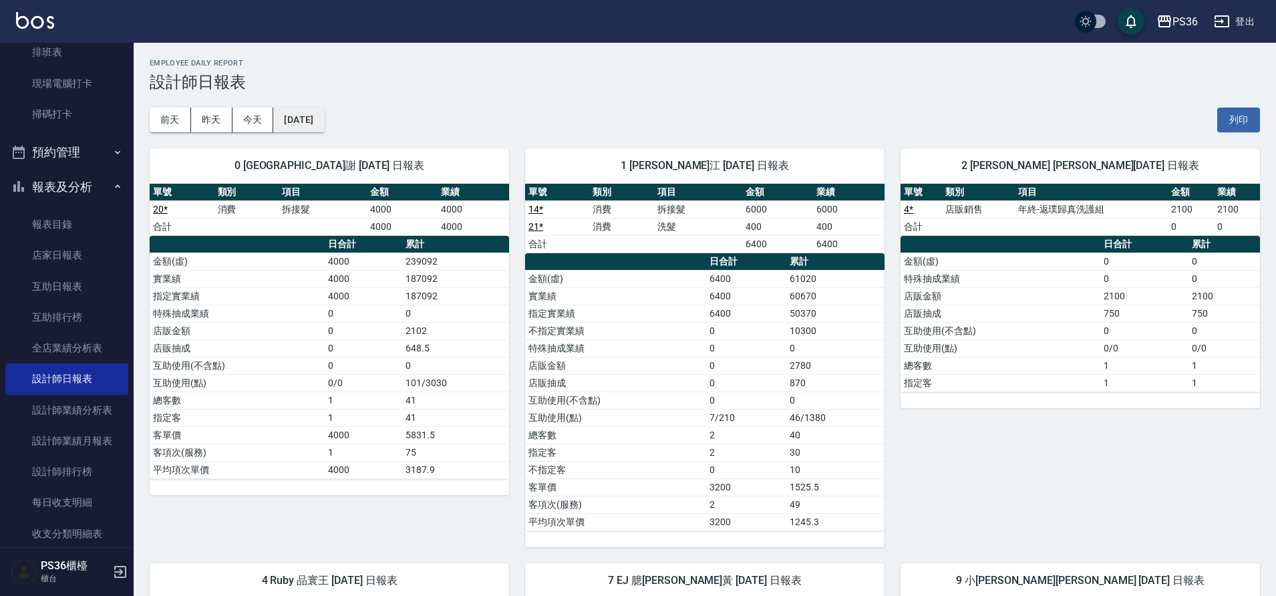
click at [319, 126] on button "[DATE]" at bounding box center [298, 120] width 51 height 25
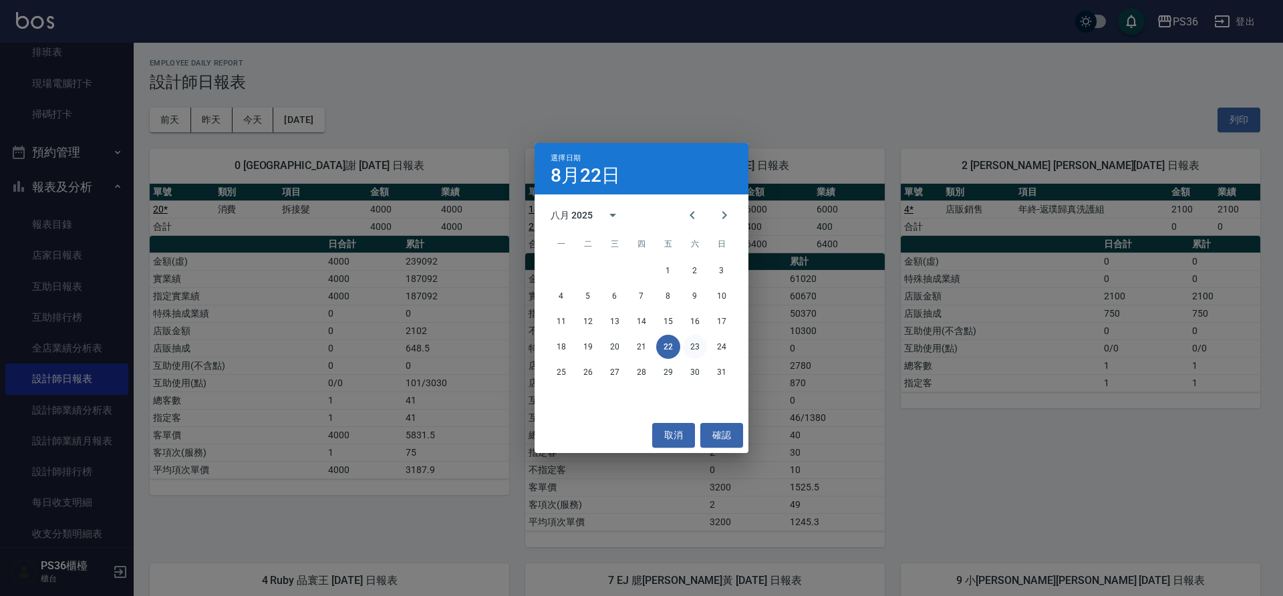
click at [696, 344] on button "23" at bounding box center [695, 347] width 24 height 24
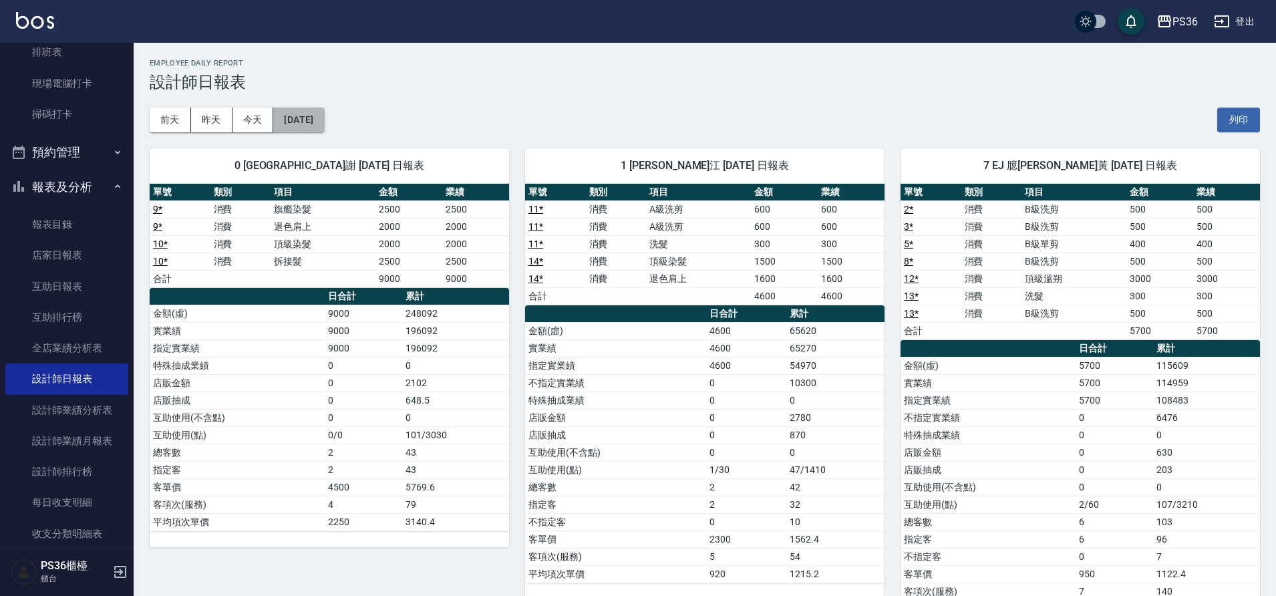
click at [310, 126] on button "[DATE]" at bounding box center [298, 120] width 51 height 25
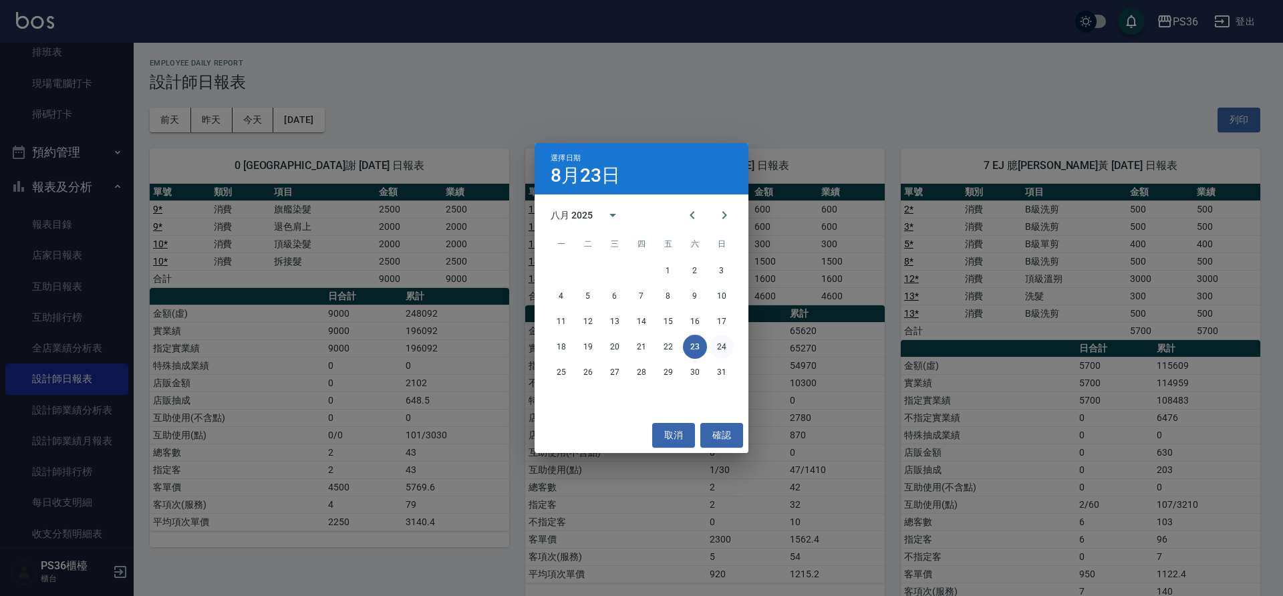
click at [725, 340] on button "24" at bounding box center [722, 347] width 24 height 24
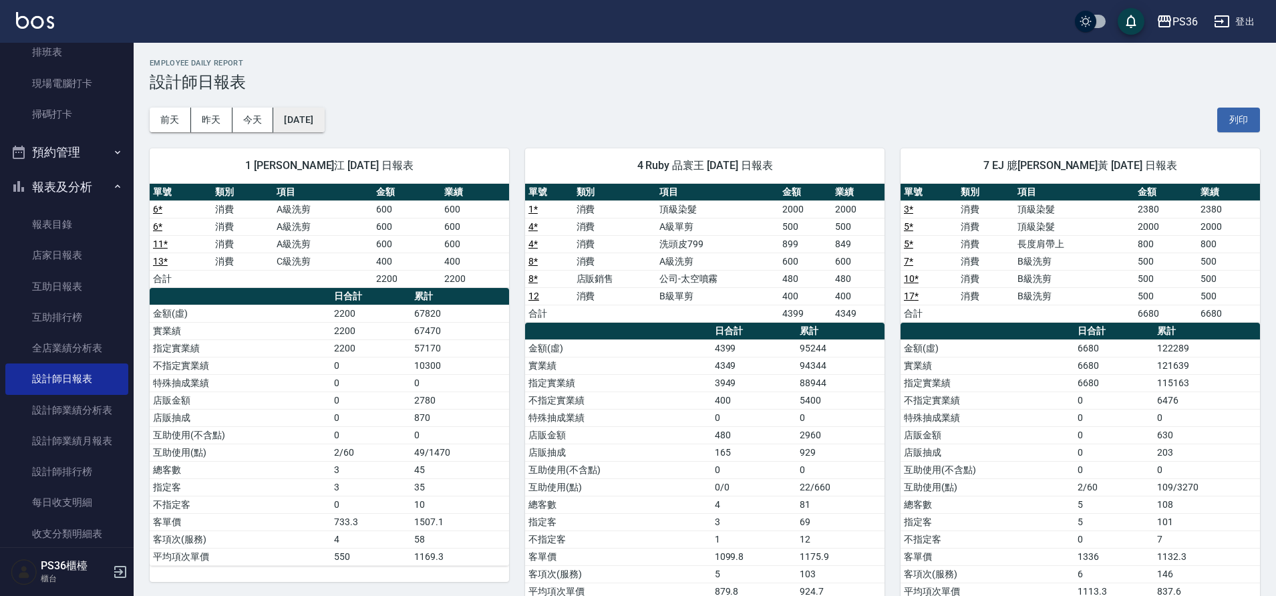
click at [321, 116] on button "[DATE]" at bounding box center [298, 120] width 51 height 25
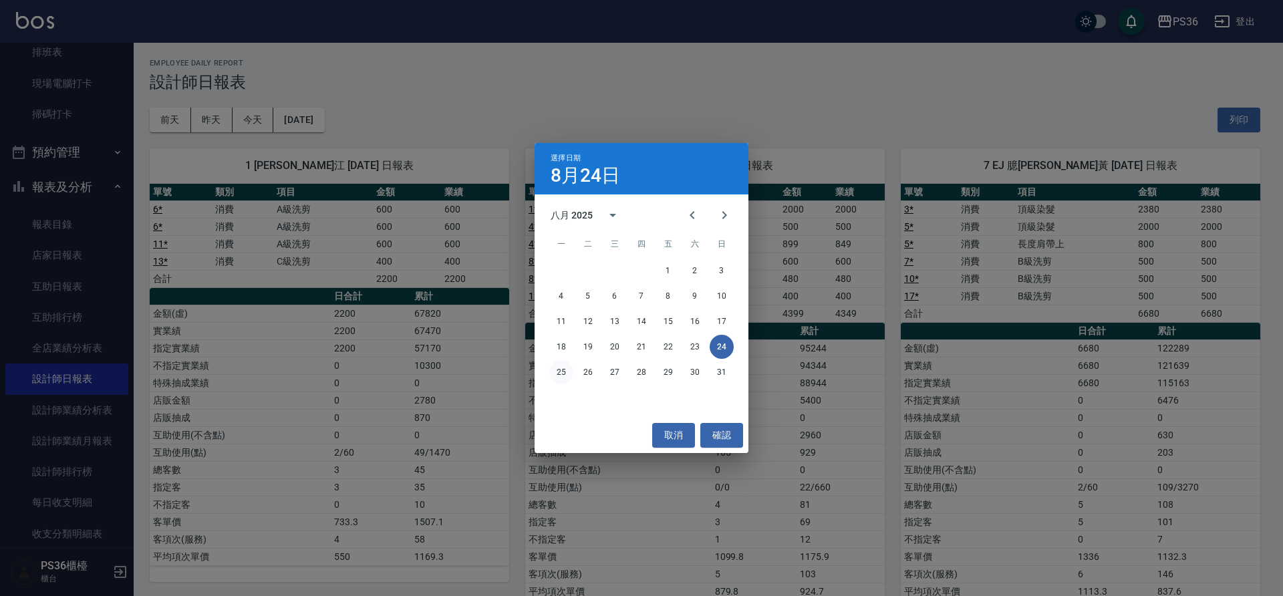
click at [554, 374] on button "25" at bounding box center [561, 372] width 24 height 24
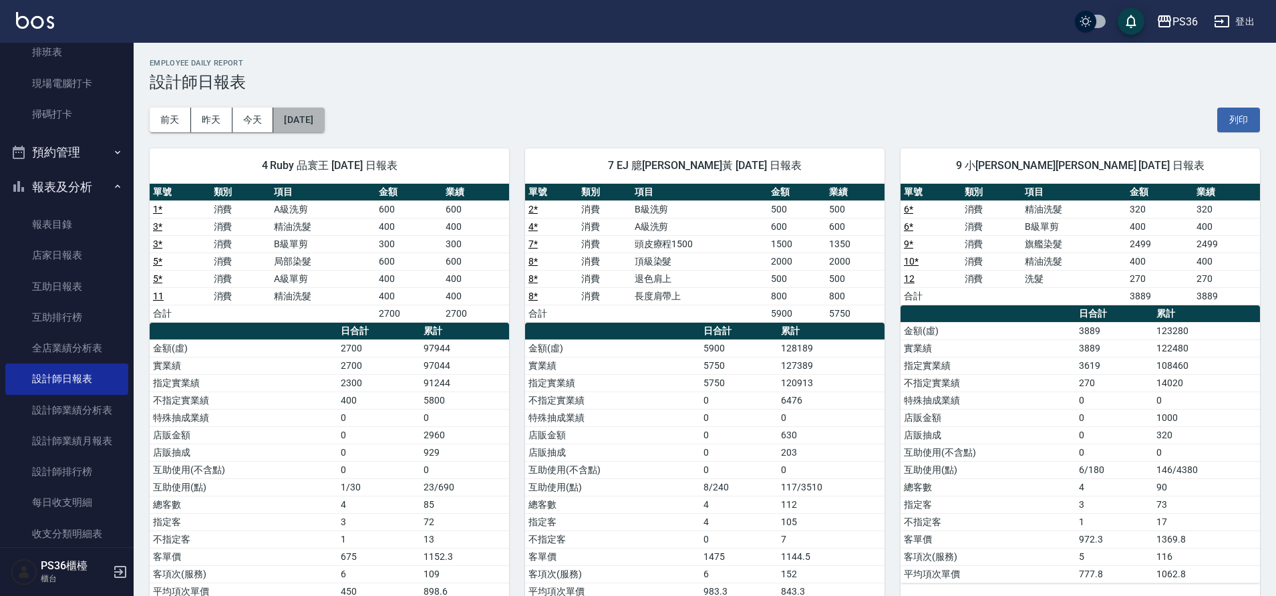
click at [318, 120] on button "[DATE]" at bounding box center [298, 120] width 51 height 25
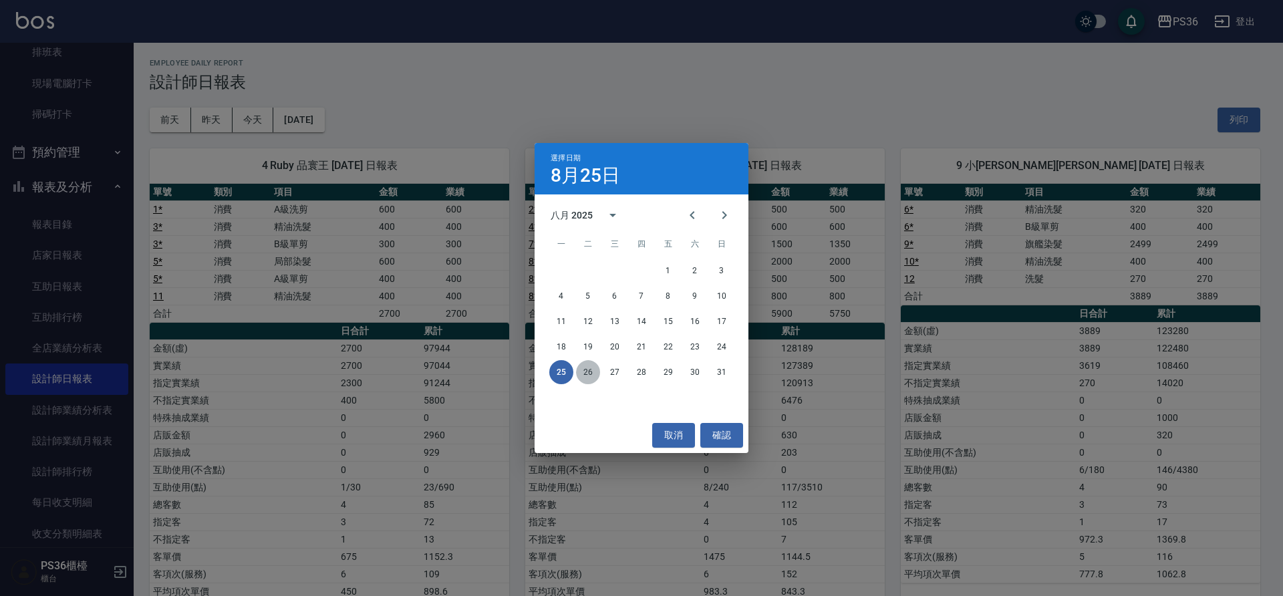
click at [587, 363] on button "26" at bounding box center [588, 372] width 24 height 24
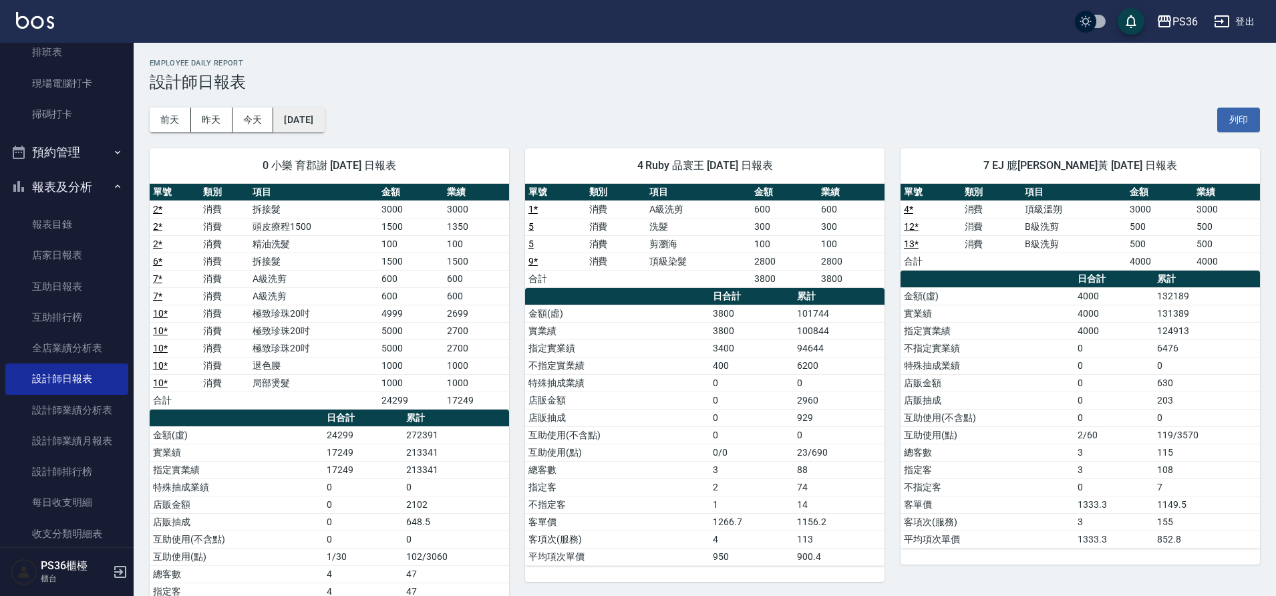
click at [324, 123] on button "[DATE]" at bounding box center [298, 120] width 51 height 25
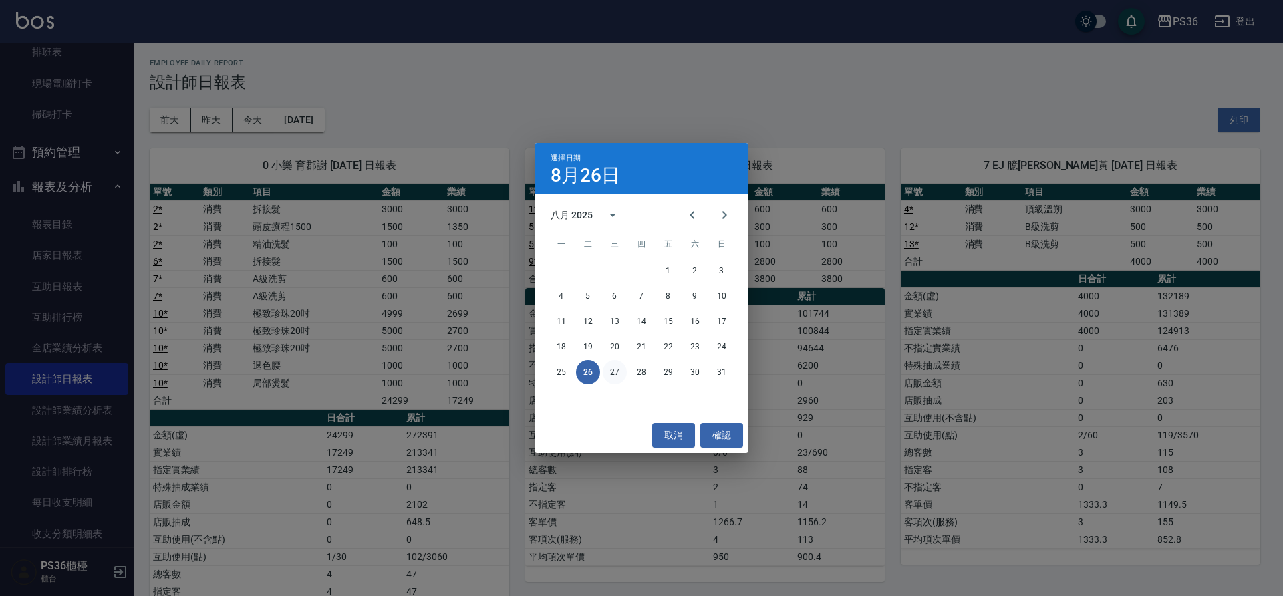
click at [616, 365] on button "27" at bounding box center [615, 372] width 24 height 24
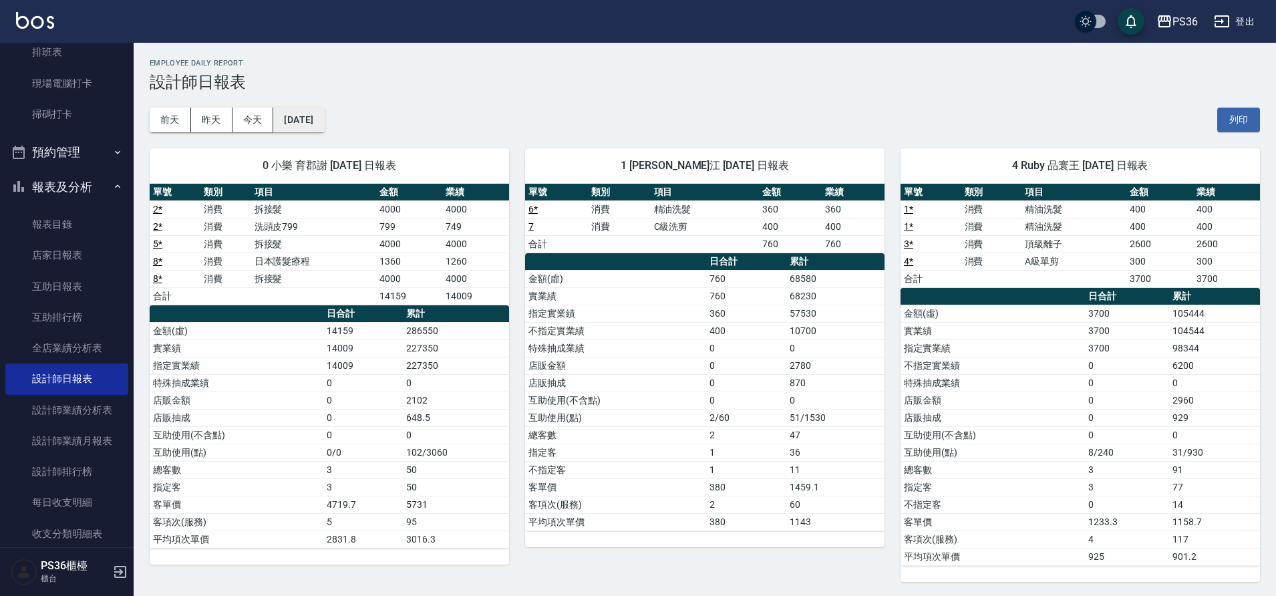
click at [318, 125] on button "[DATE]" at bounding box center [298, 120] width 51 height 25
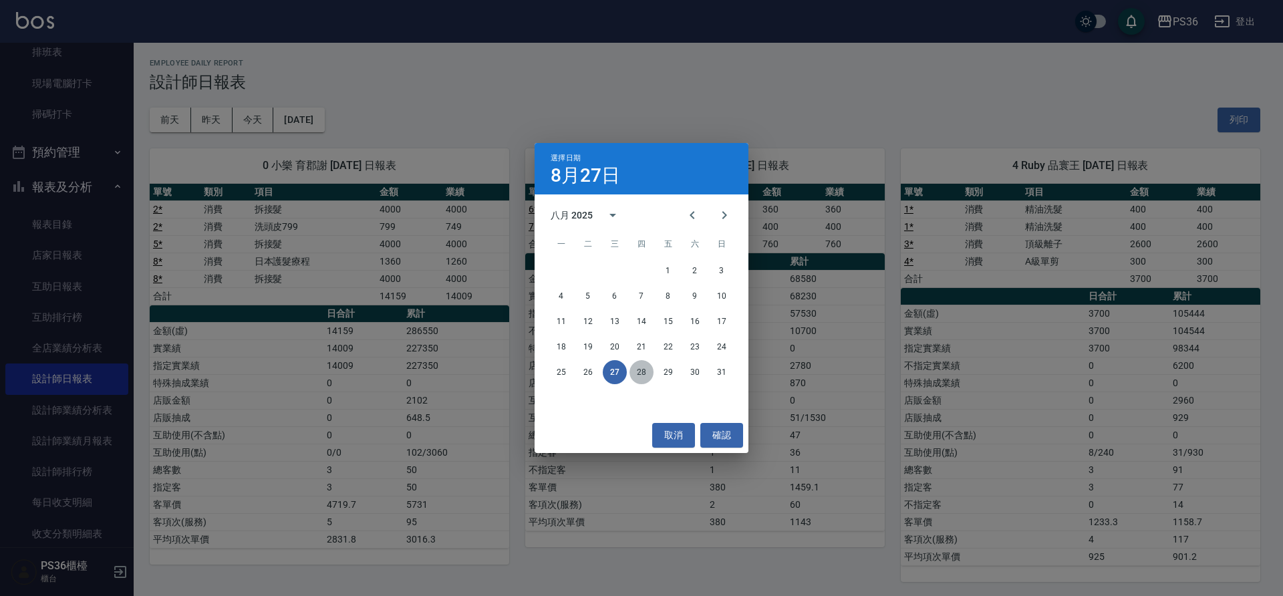
click at [651, 368] on button "28" at bounding box center [642, 372] width 24 height 24
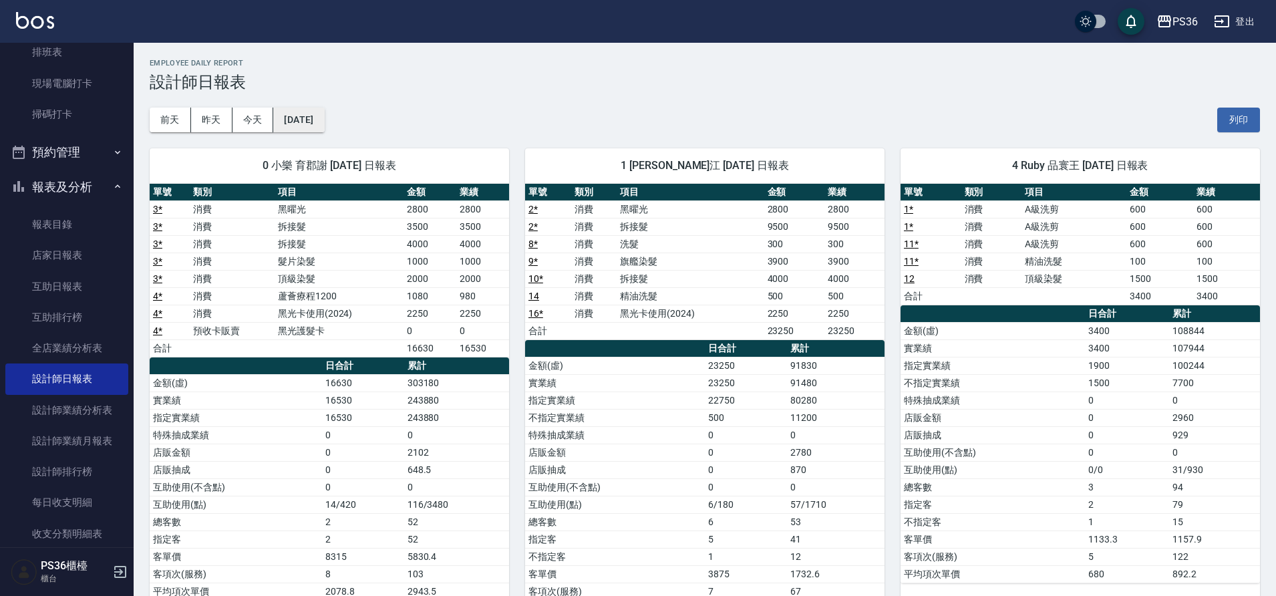
click at [317, 129] on button "[DATE]" at bounding box center [298, 120] width 51 height 25
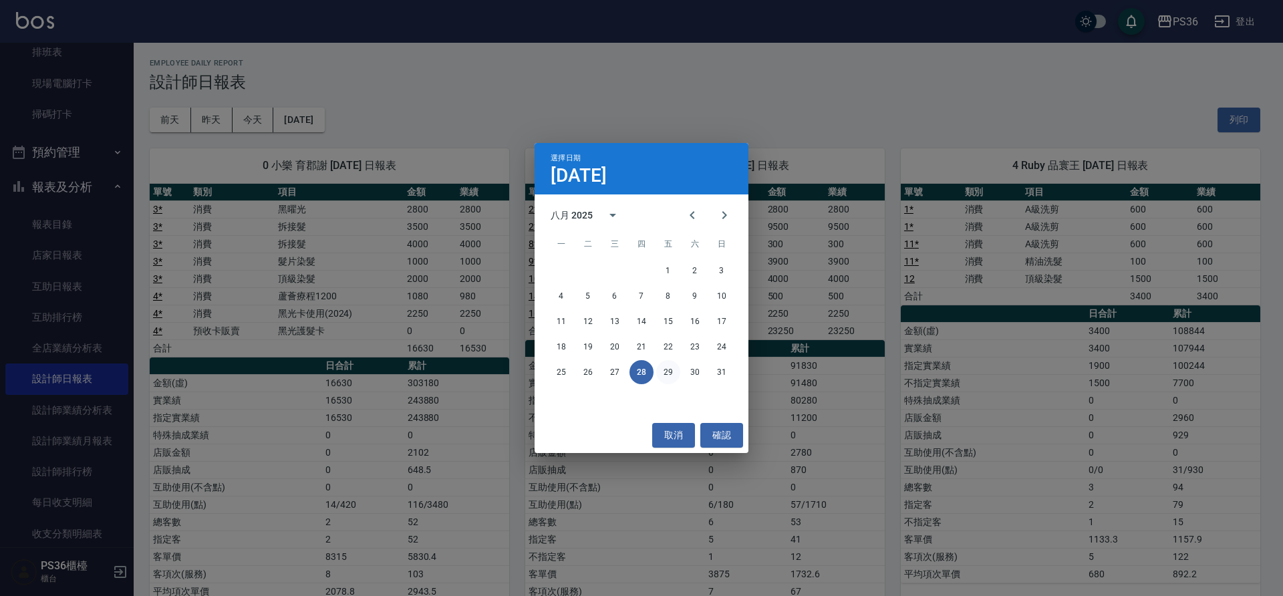
click at [663, 370] on button "29" at bounding box center [668, 372] width 24 height 24
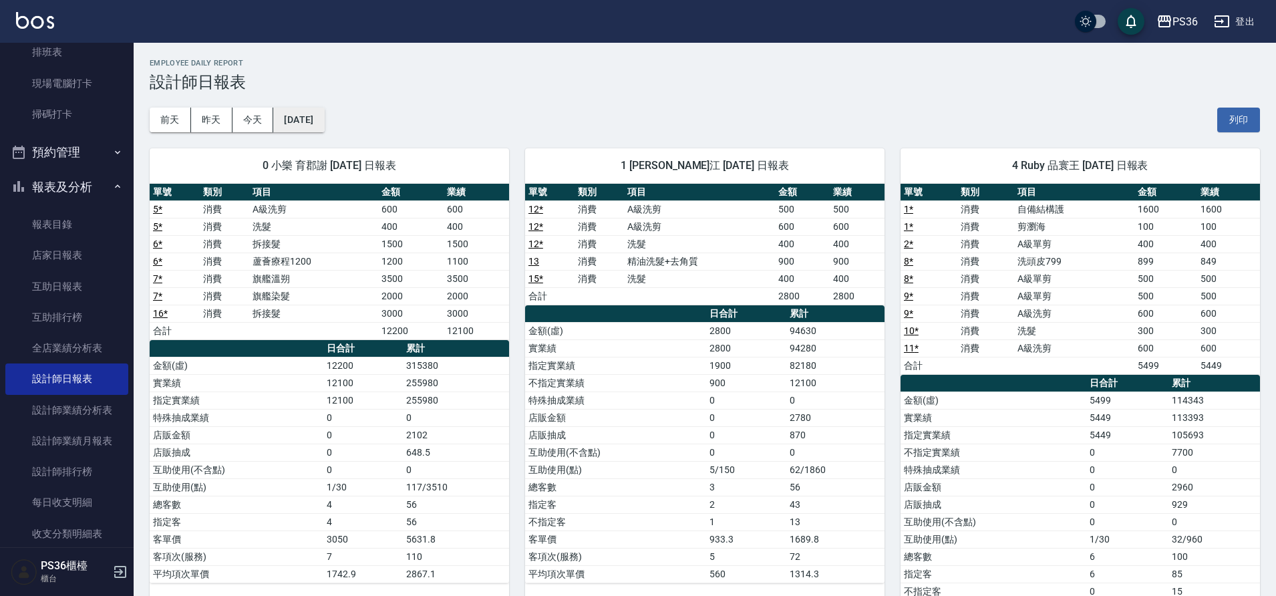
click at [324, 121] on button "[DATE]" at bounding box center [298, 120] width 51 height 25
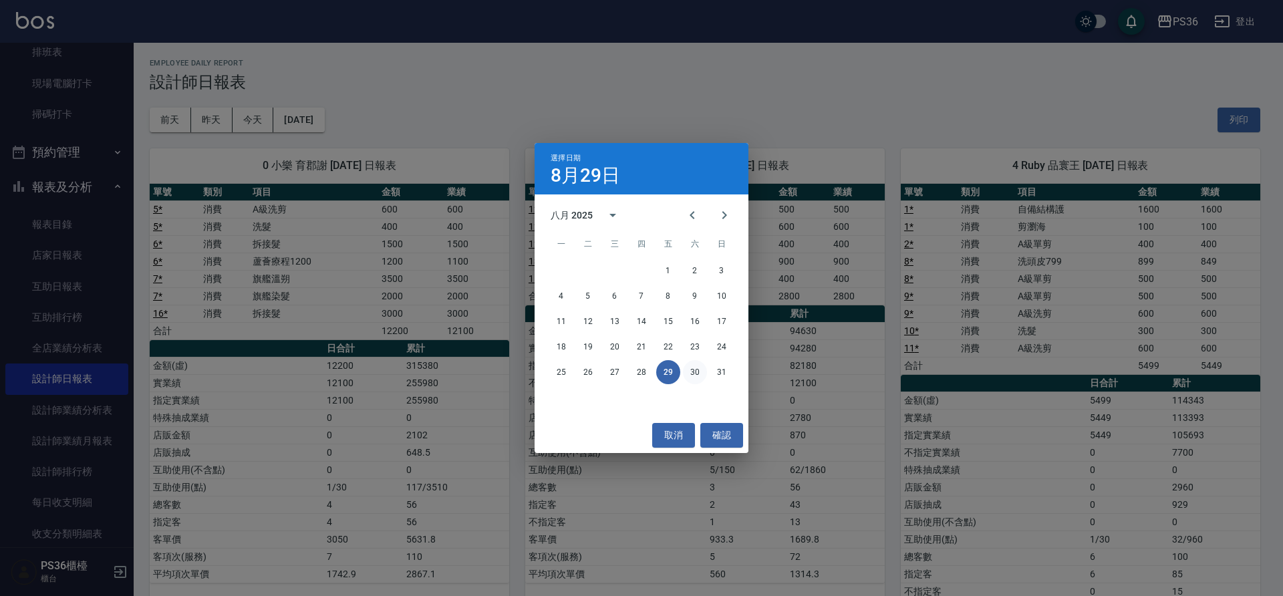
click at [689, 372] on button "30" at bounding box center [695, 372] width 24 height 24
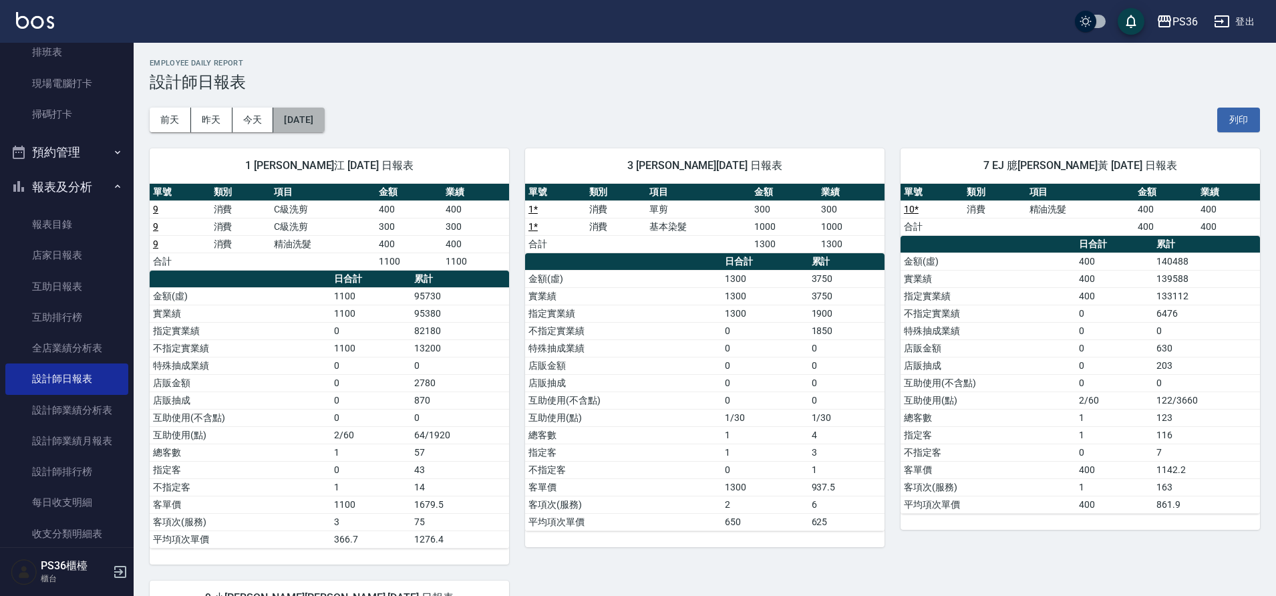
click at [324, 114] on button "[DATE]" at bounding box center [298, 120] width 51 height 25
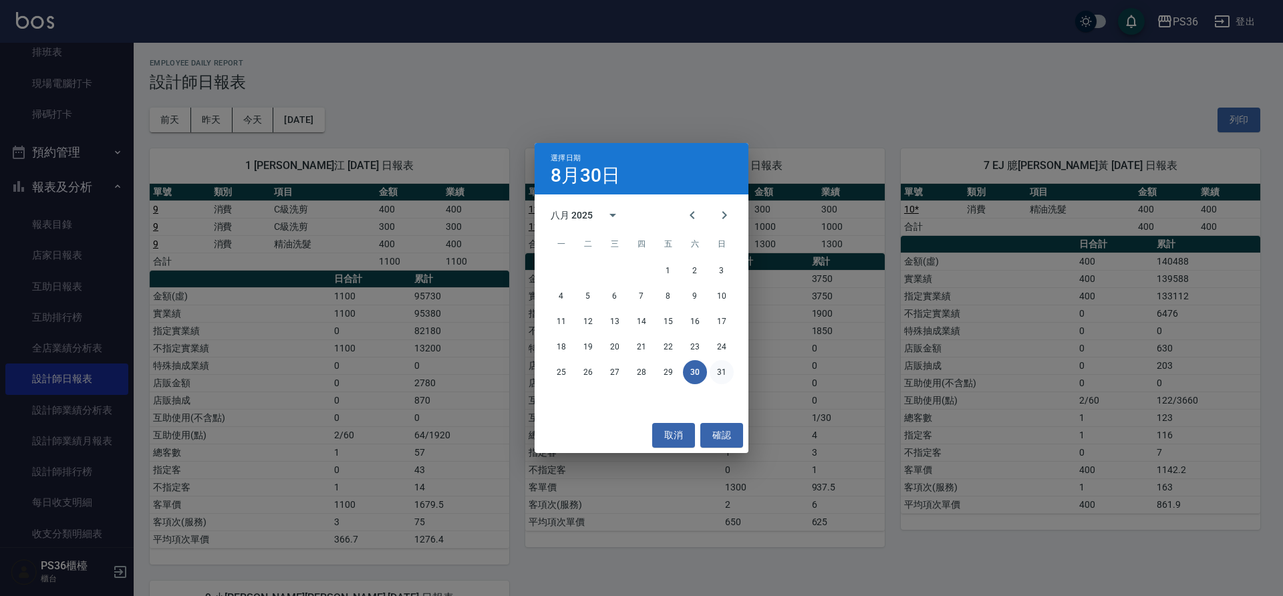
click at [722, 380] on button "31" at bounding box center [722, 372] width 24 height 24
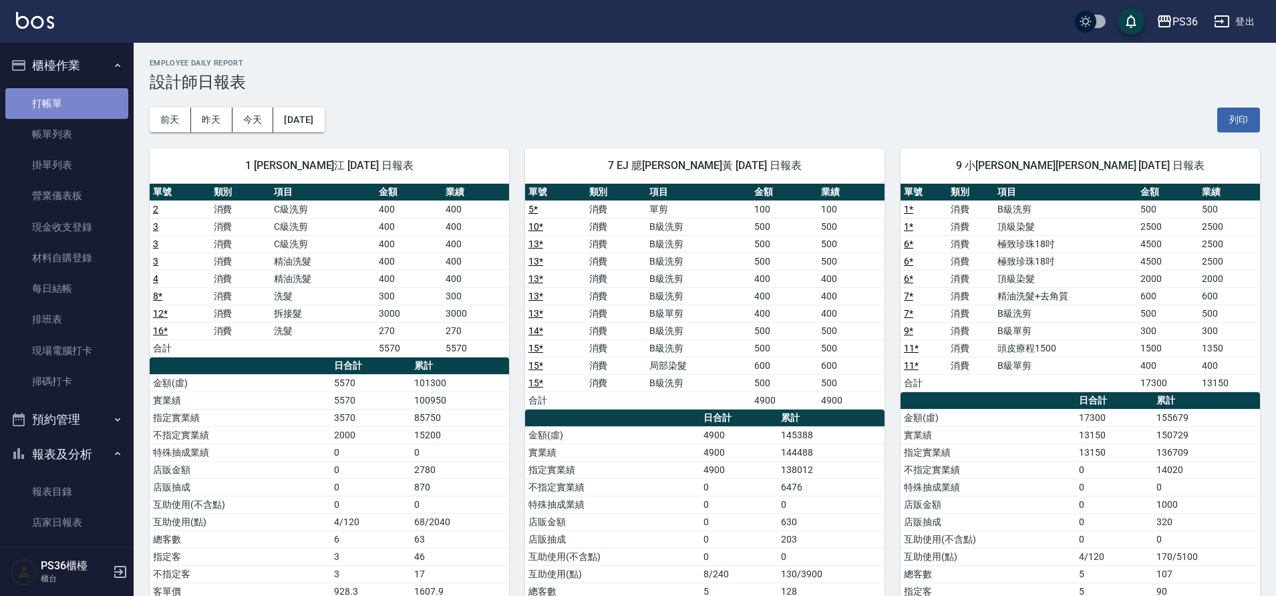
click at [87, 108] on link "打帳單" at bounding box center [66, 103] width 123 height 31
